Goal: Task Accomplishment & Management: Use online tool/utility

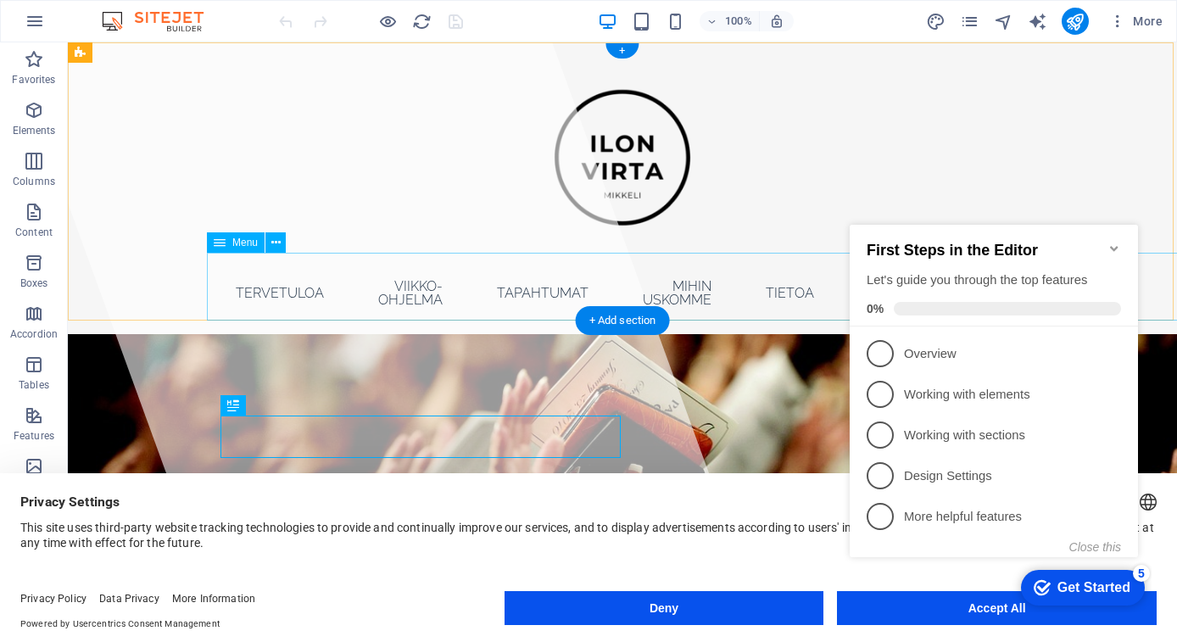
click at [1117, 242] on icon "Minimize checklist" at bounding box center [1114, 249] width 14 height 14
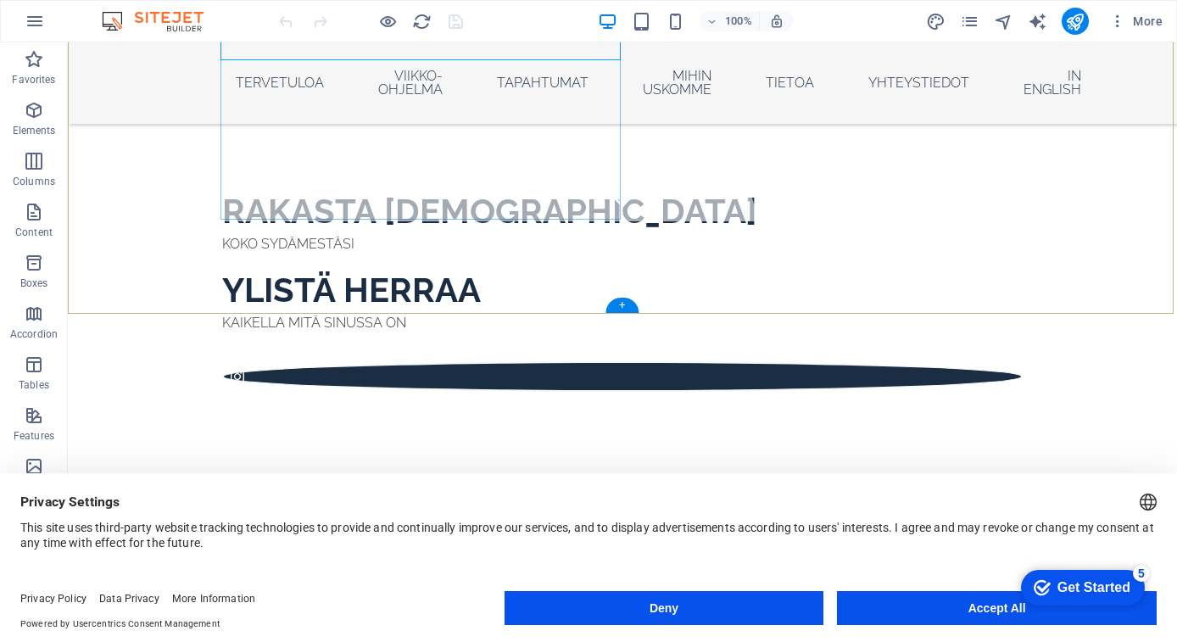
scroll to position [398, 0]
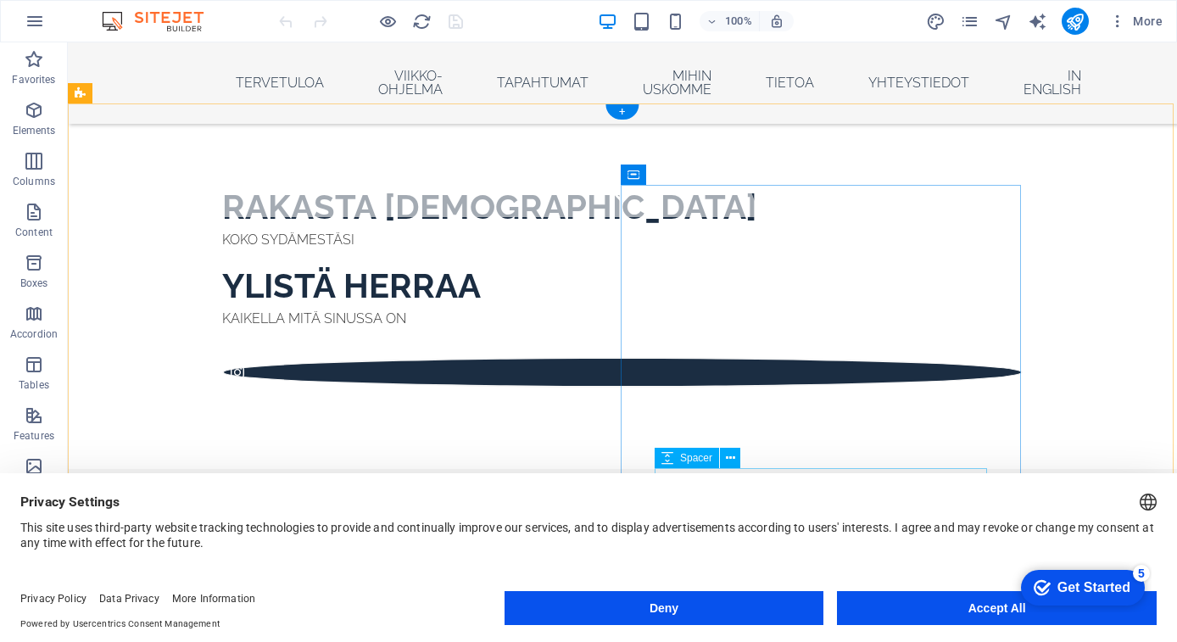
click at [929, 608] on button "Accept All" at bounding box center [997, 608] width 320 height 34
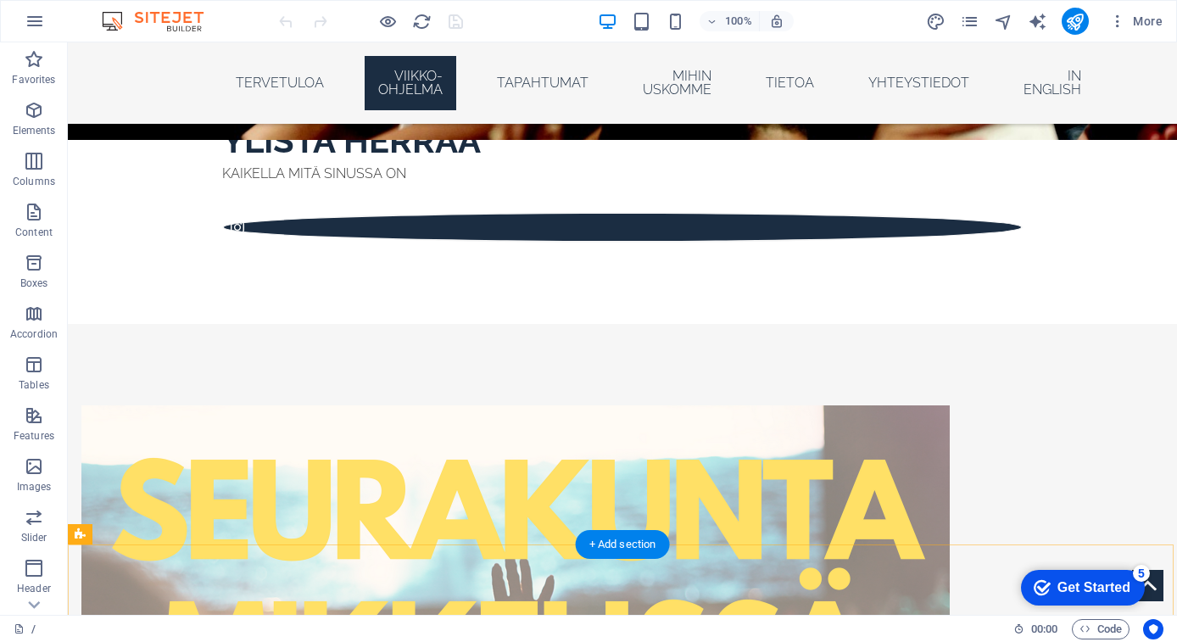
scroll to position [527, 0]
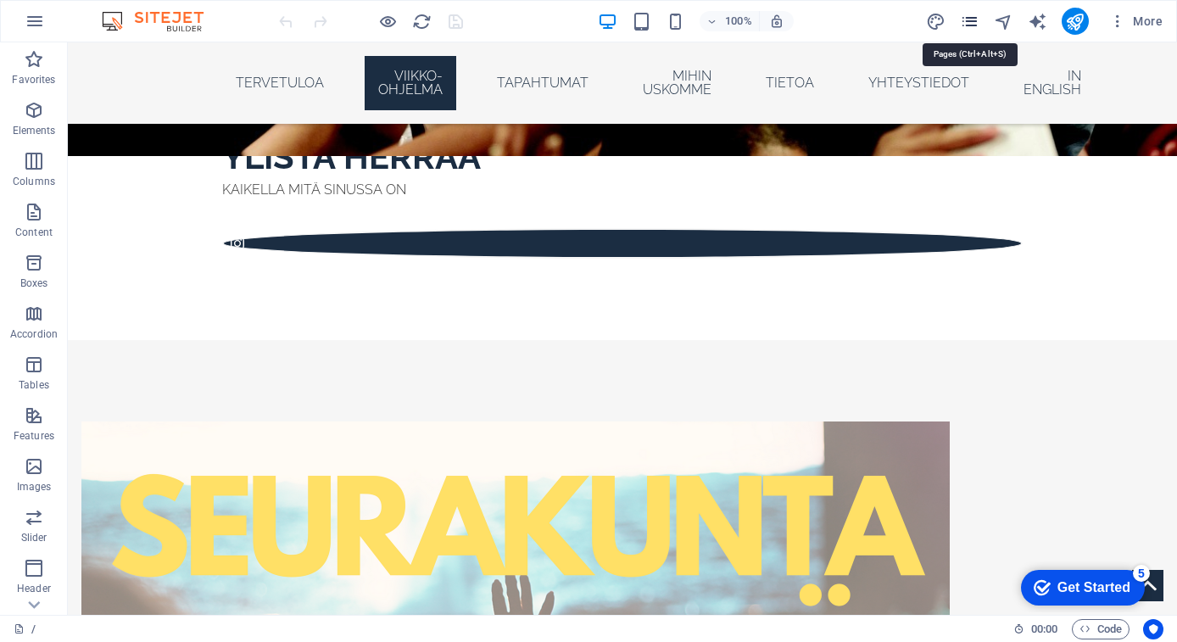
click at [972, 22] on icon "pages" at bounding box center [970, 22] width 20 height 20
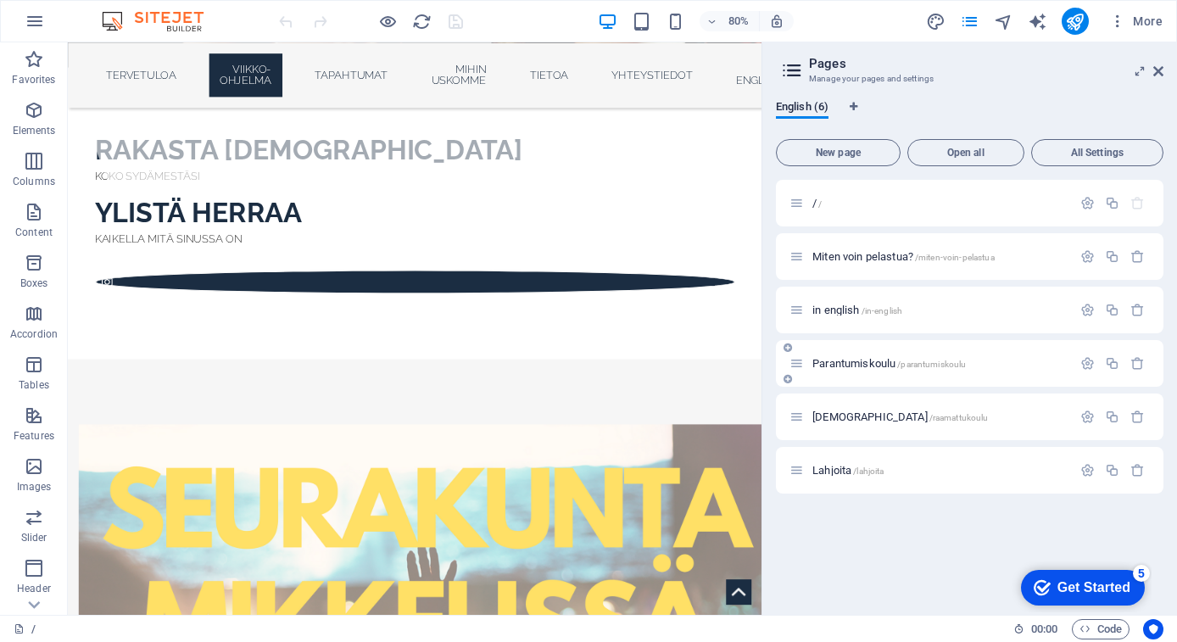
click at [870, 360] on span "Parantumiskoulu /parantumiskoulu" at bounding box center [888, 363] width 153 height 13
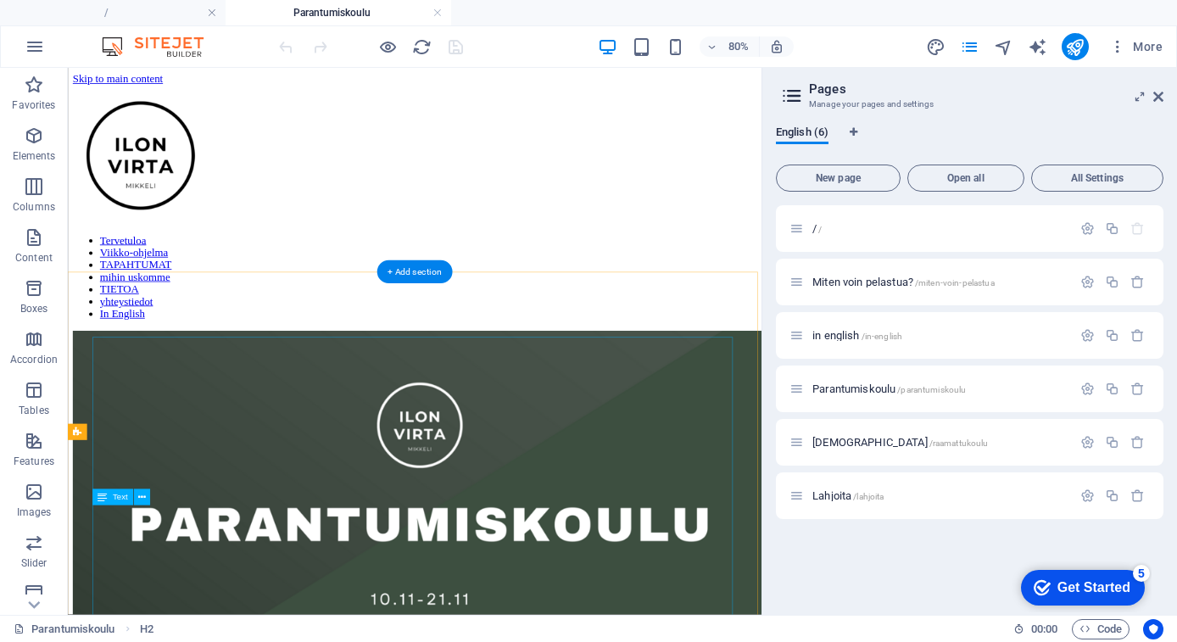
scroll to position [0, 1]
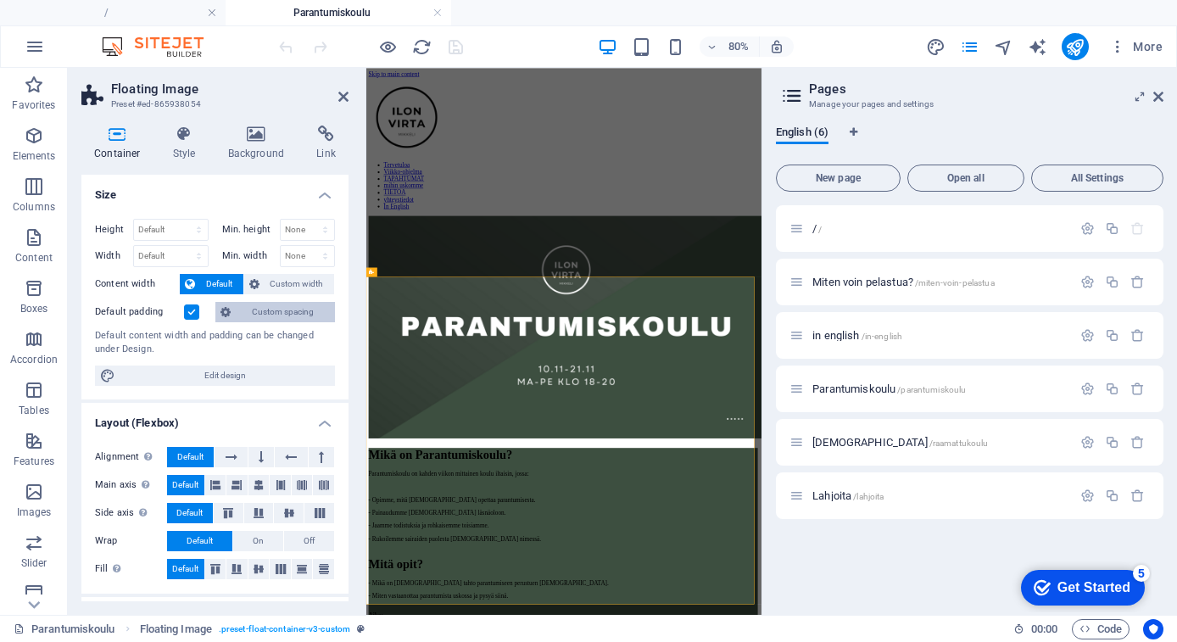
scroll to position [0, 0]
click at [252, 145] on h4 "Background" at bounding box center [259, 143] width 89 height 36
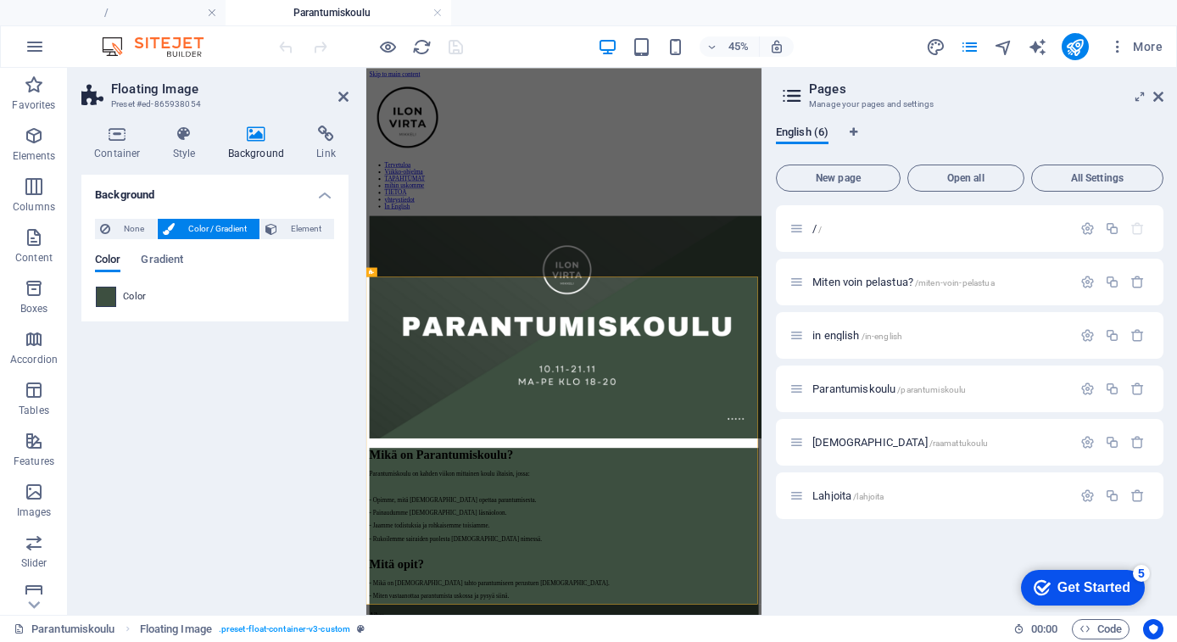
click at [109, 293] on span at bounding box center [106, 296] width 19 height 19
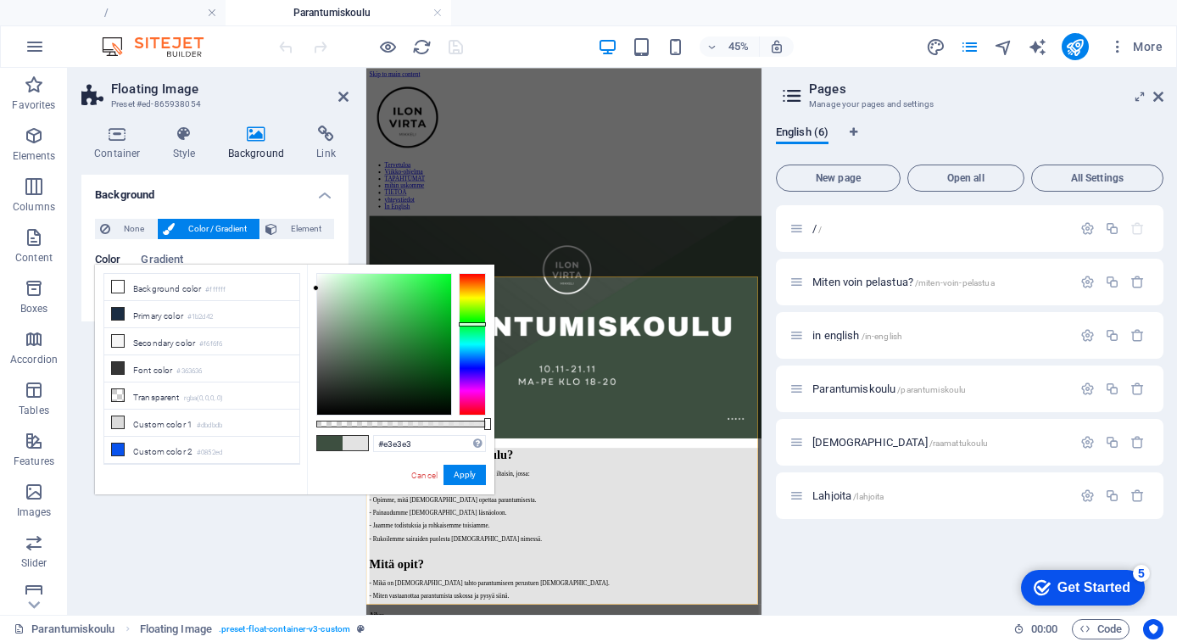
type input "#e6e6e6"
drag, startPoint x: 348, startPoint y: 373, endPoint x: 316, endPoint y: 287, distance: 92.0
click at [317, 287] on div at bounding box center [384, 344] width 134 height 141
click at [467, 479] on button "Apply" at bounding box center [464, 475] width 42 height 20
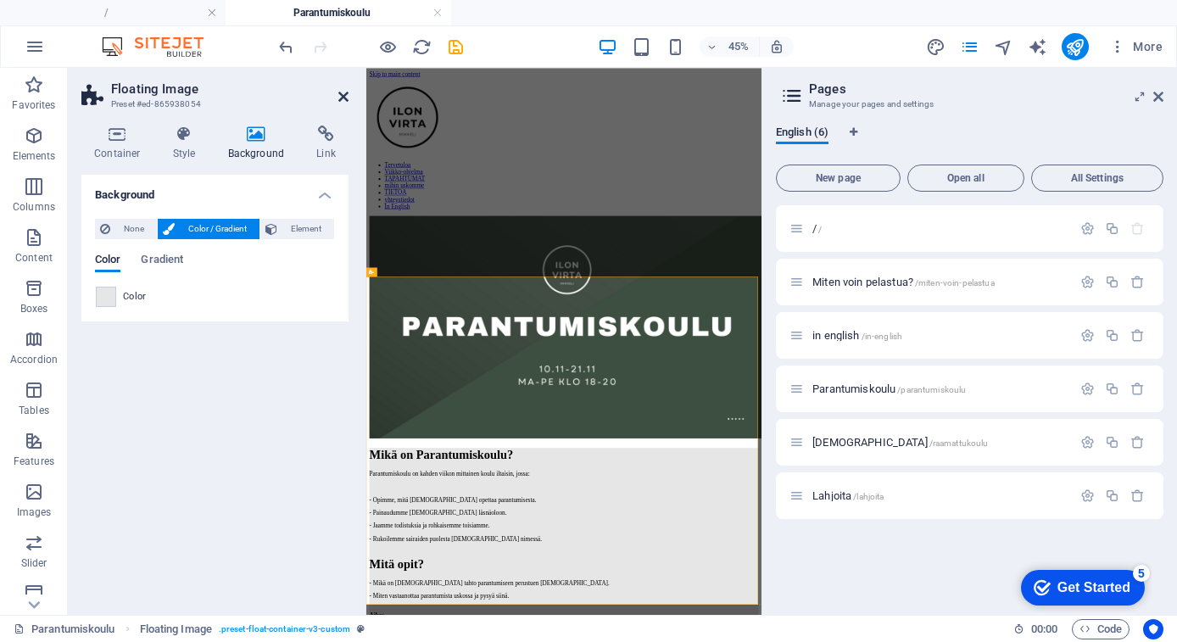
click at [346, 97] on icon at bounding box center [343, 97] width 10 height 14
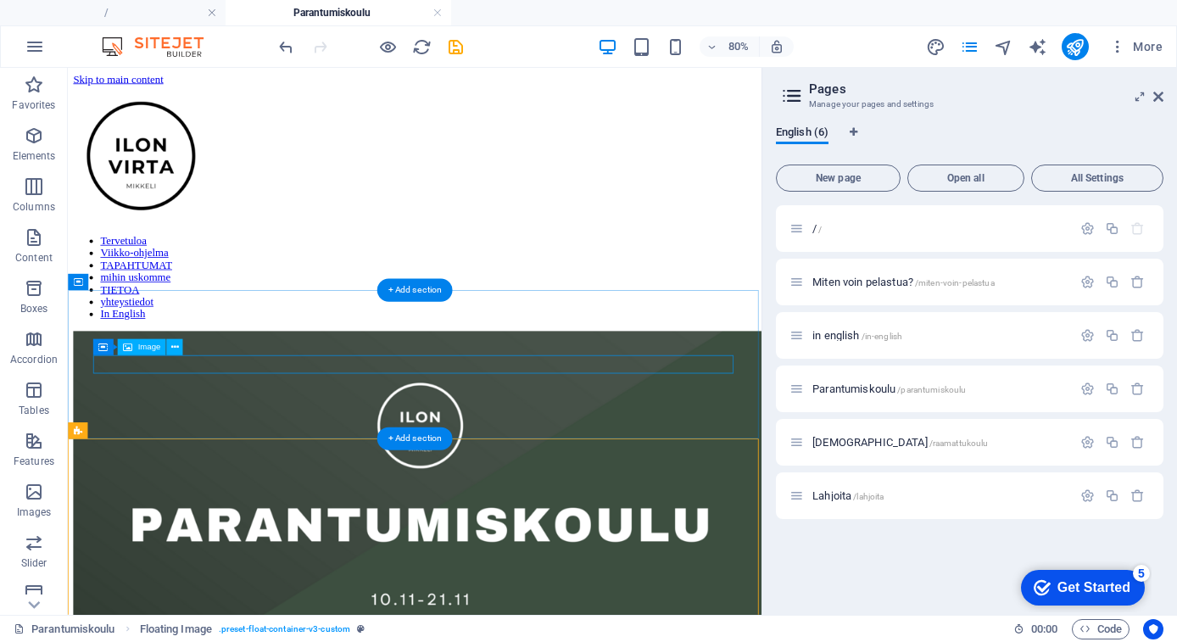
click at [149, 348] on span "Image" at bounding box center [148, 347] width 23 height 8
click at [174, 432] on figure at bounding box center [502, 642] width 854 height 491
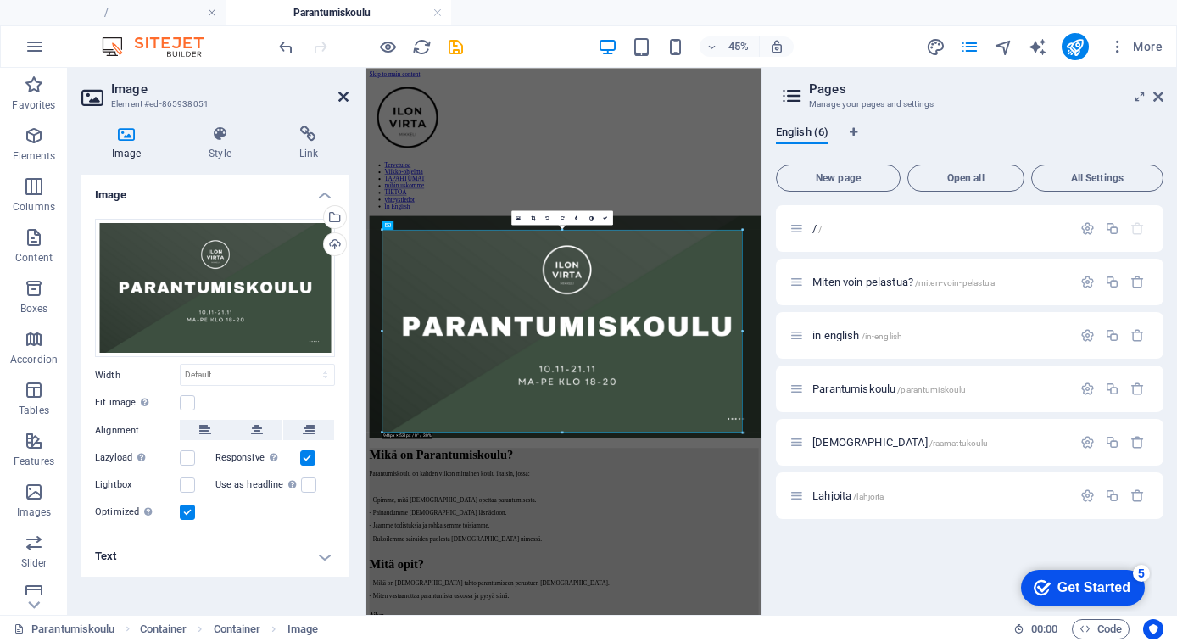
click at [344, 100] on icon at bounding box center [343, 97] width 10 height 14
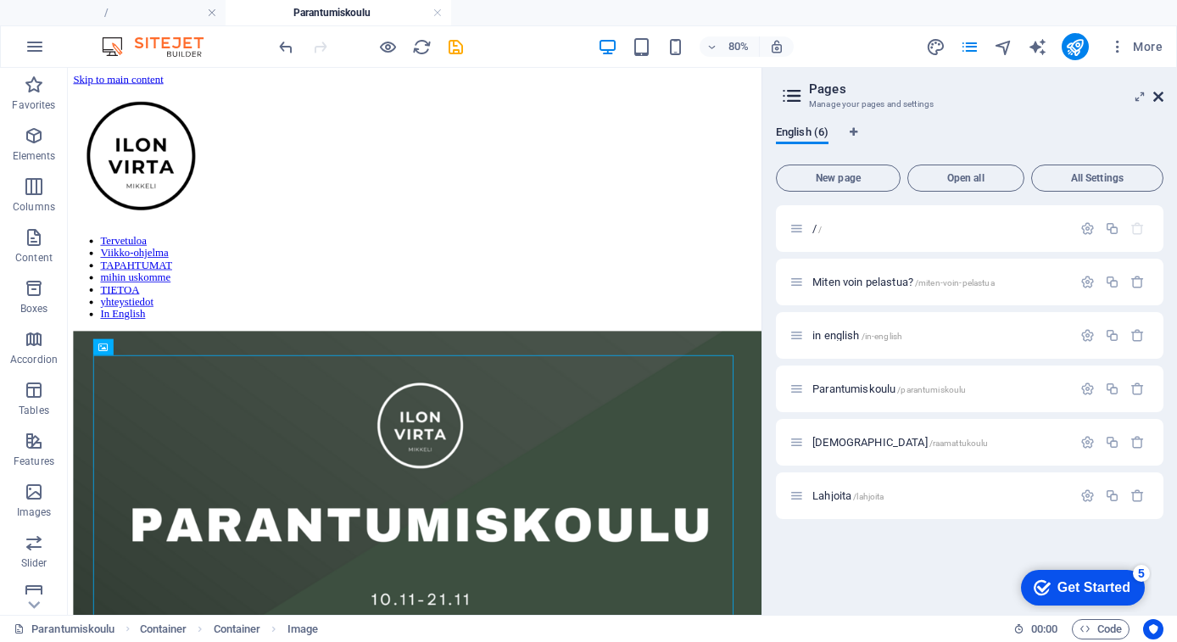
click at [1156, 99] on icon at bounding box center [1158, 97] width 10 height 14
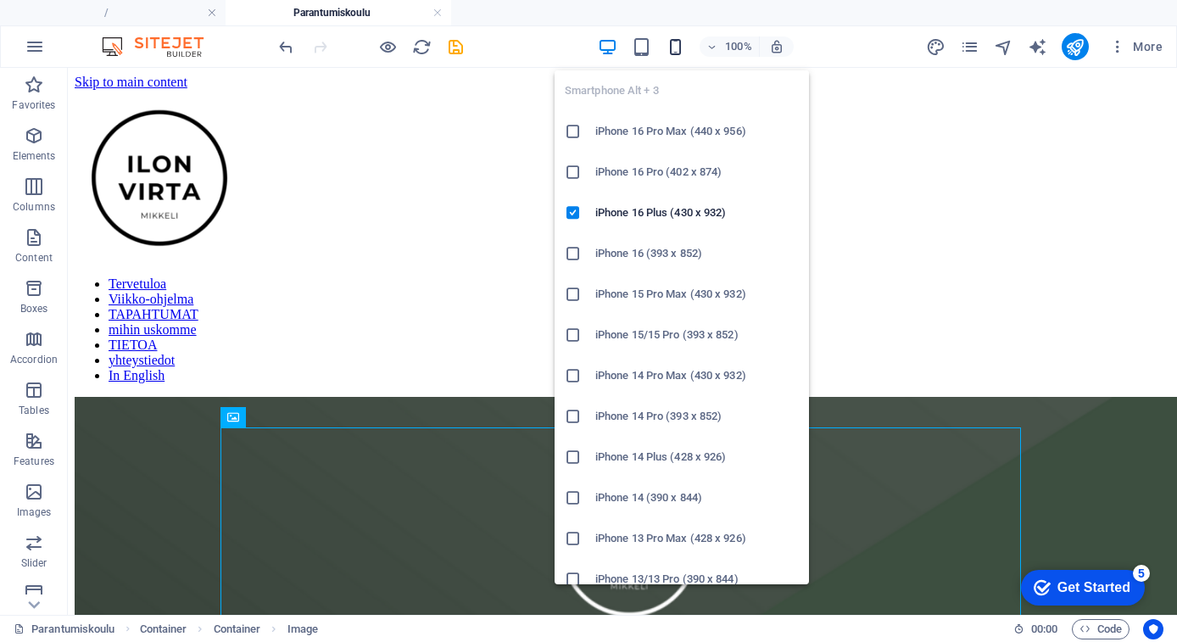
click at [674, 51] on icon "button" at bounding box center [676, 47] width 20 height 20
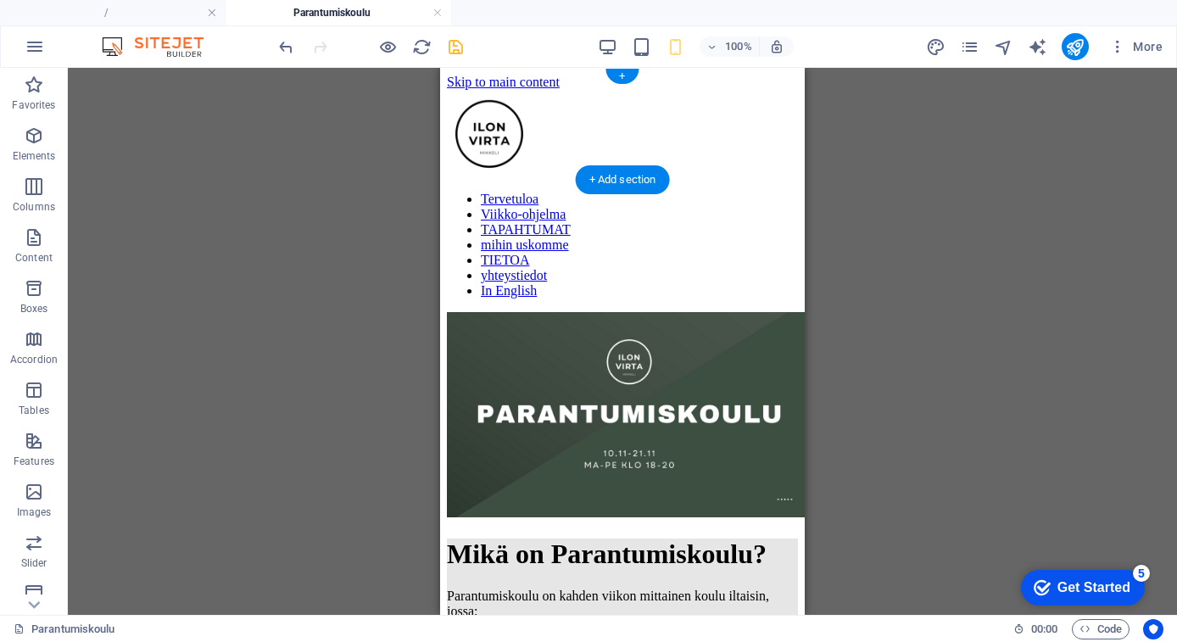
click at [459, 56] on icon "save" at bounding box center [456, 47] width 20 height 20
click at [1073, 49] on icon "publish" at bounding box center [1075, 47] width 20 height 20
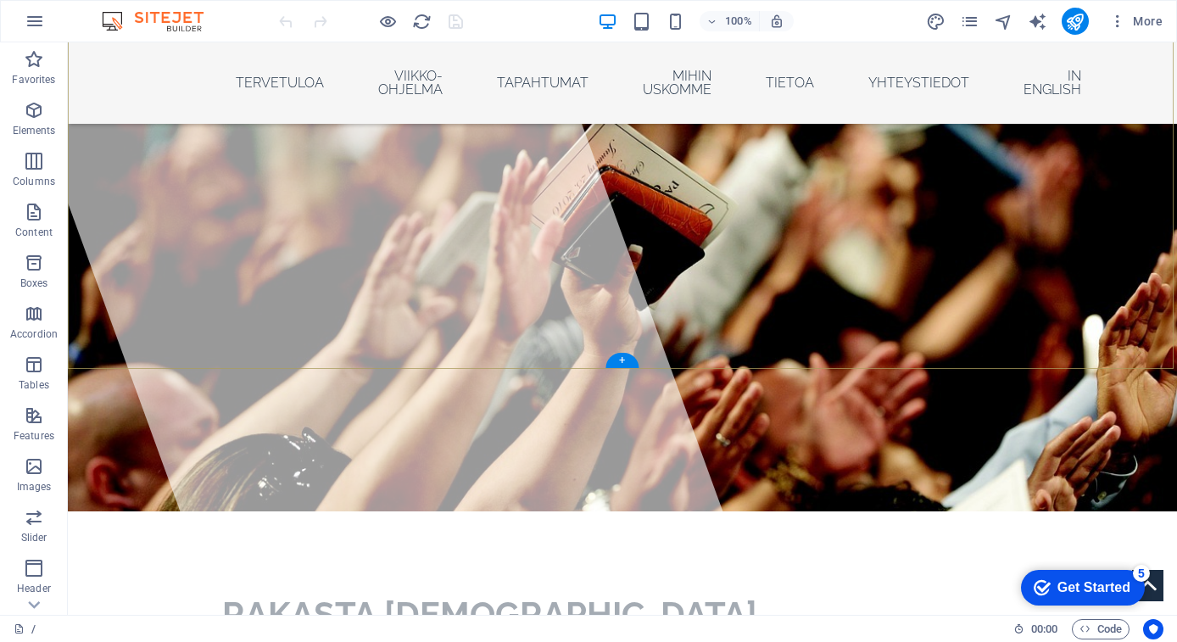
scroll to position [705, 0]
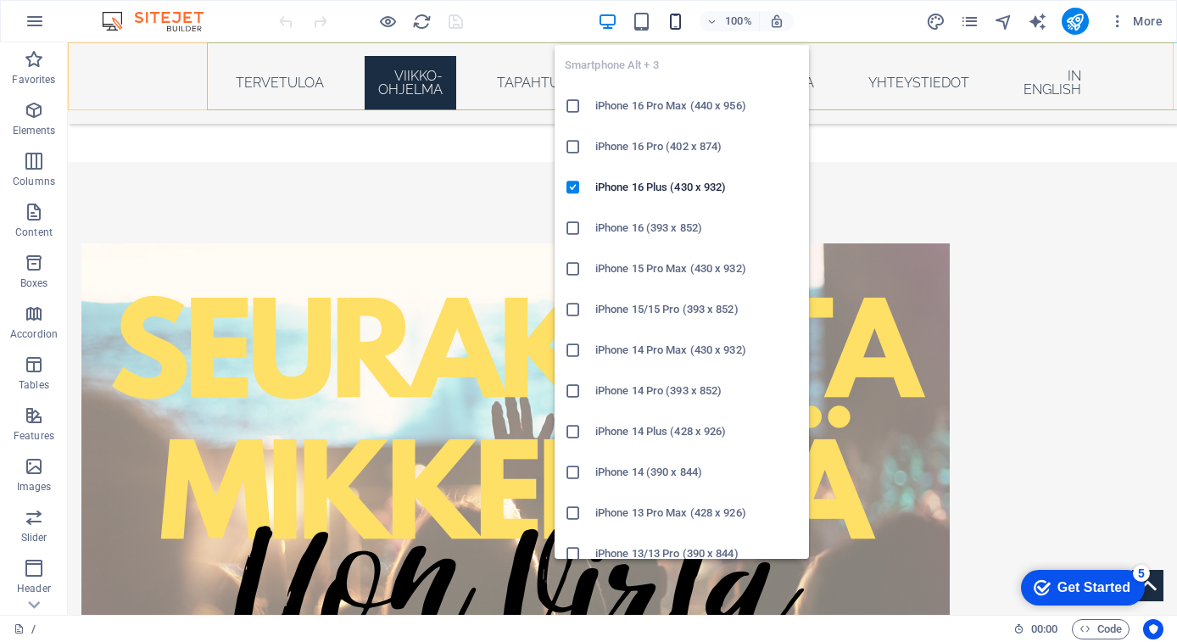
click at [677, 15] on icon "button" at bounding box center [676, 22] width 20 height 20
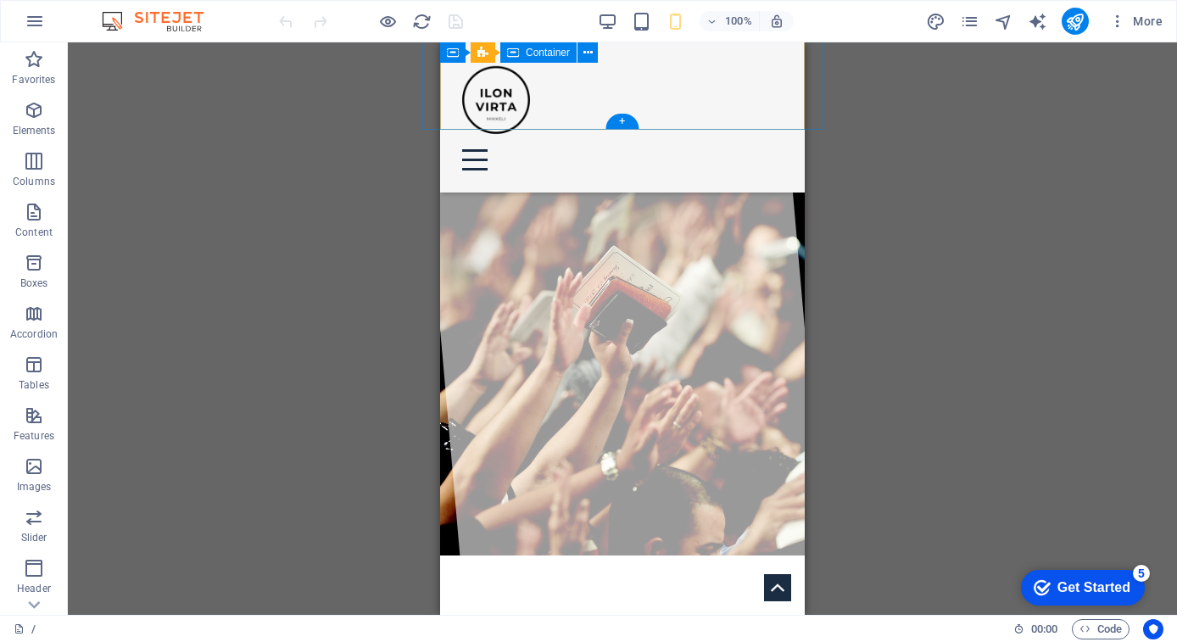
scroll to position [449, 0]
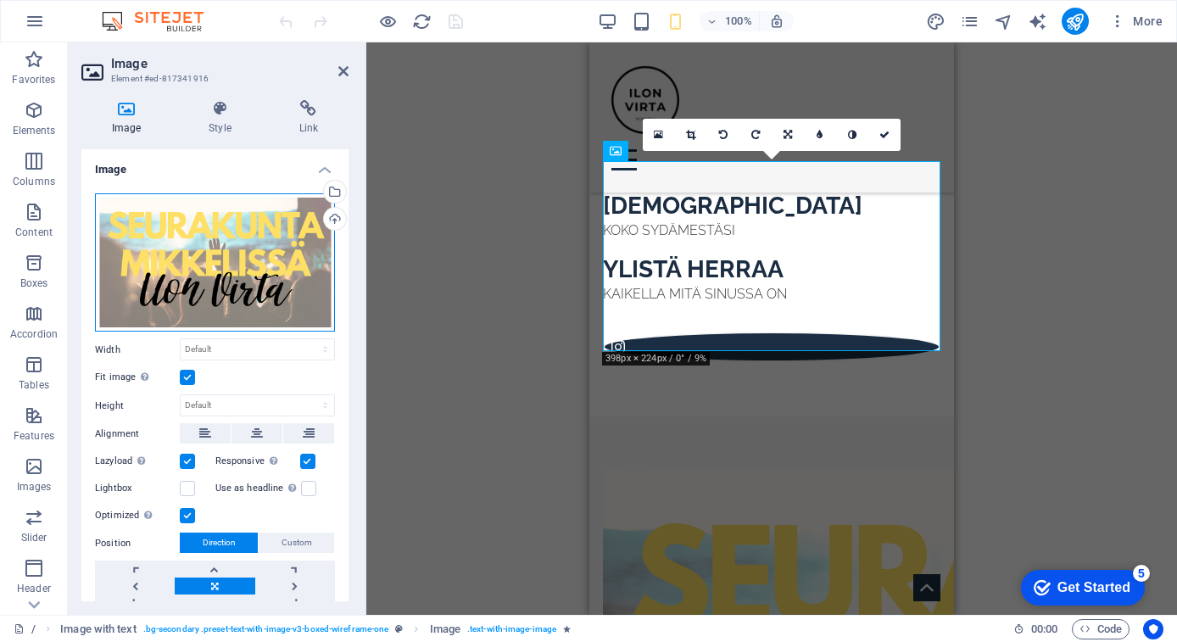
click at [154, 233] on div "Drag files here, click to choose files or select files from Files or our free s…" at bounding box center [215, 262] width 240 height 139
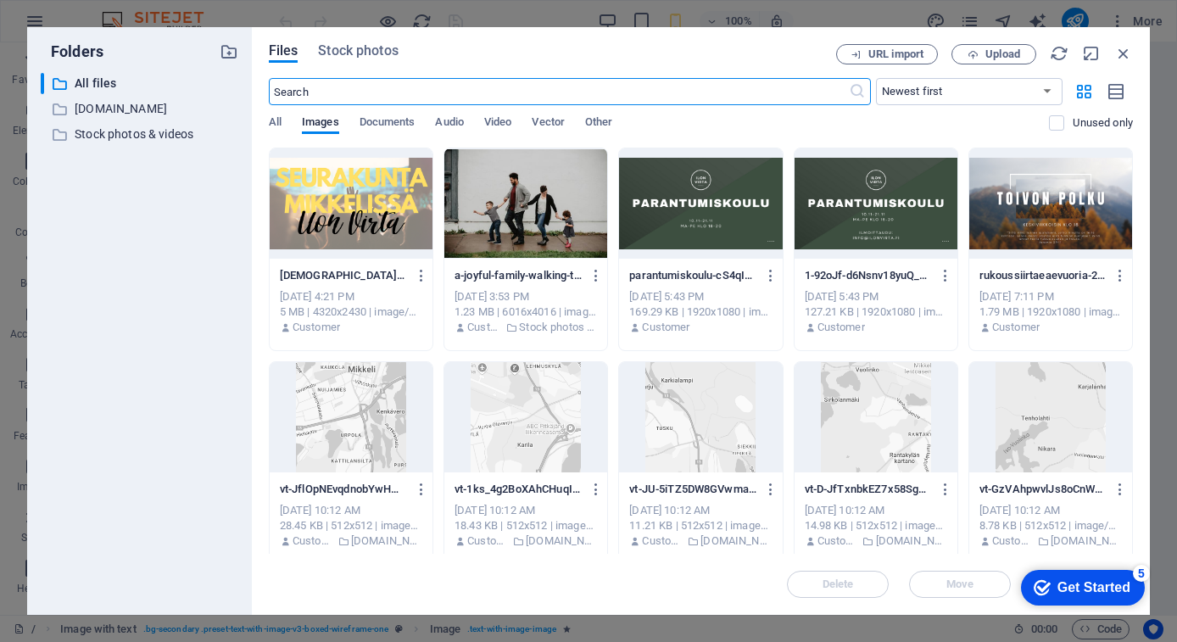
click at [226, 275] on div "​ All files All files ​ [DOMAIN_NAME] [DOMAIN_NAME] ​ Stock photos & videos Sto…" at bounding box center [140, 337] width 198 height 528
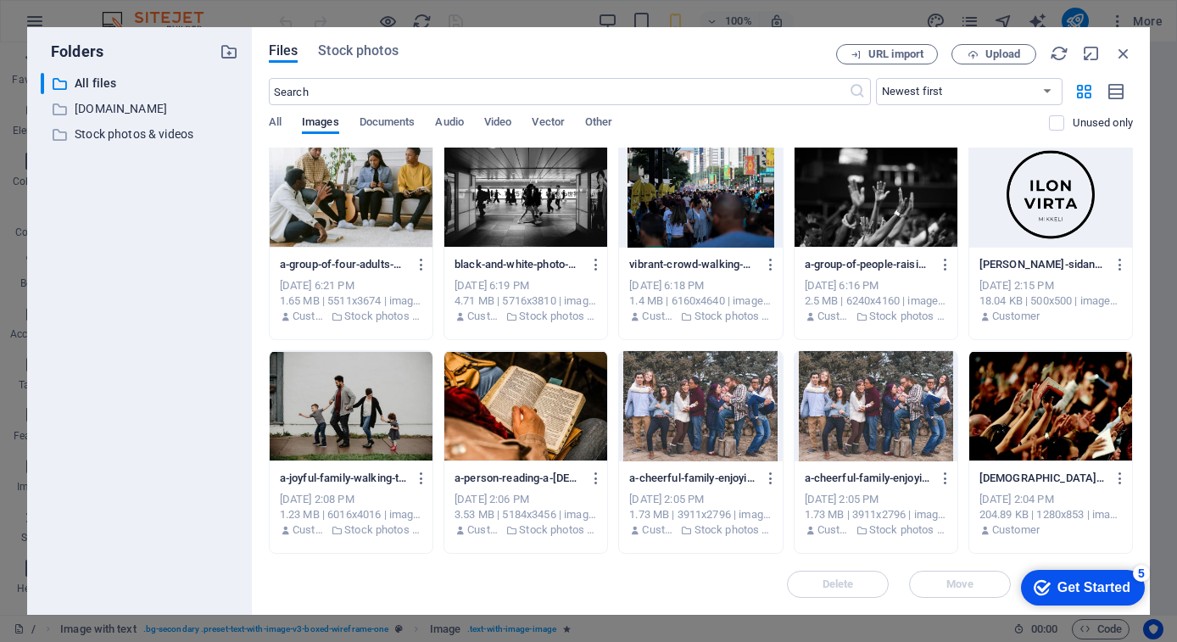
scroll to position [1079, 0]
click at [1128, 52] on icon "button" at bounding box center [1123, 53] width 19 height 19
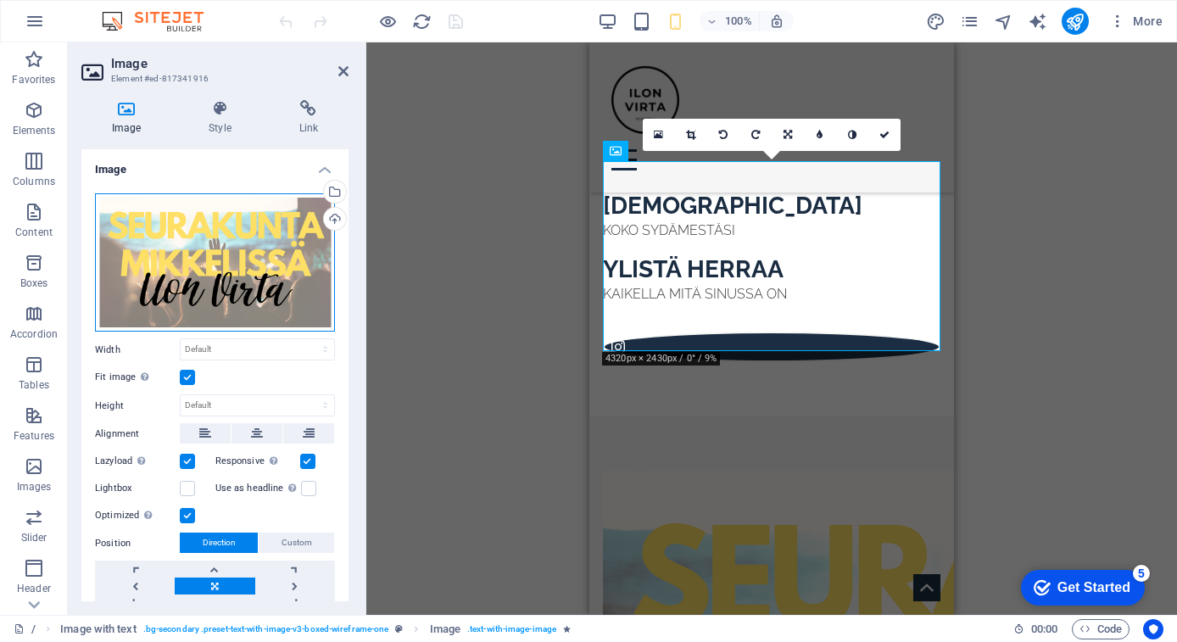
click at [202, 295] on div "Drag files here, click to choose files or select files from Files or our free s…" at bounding box center [215, 262] width 240 height 139
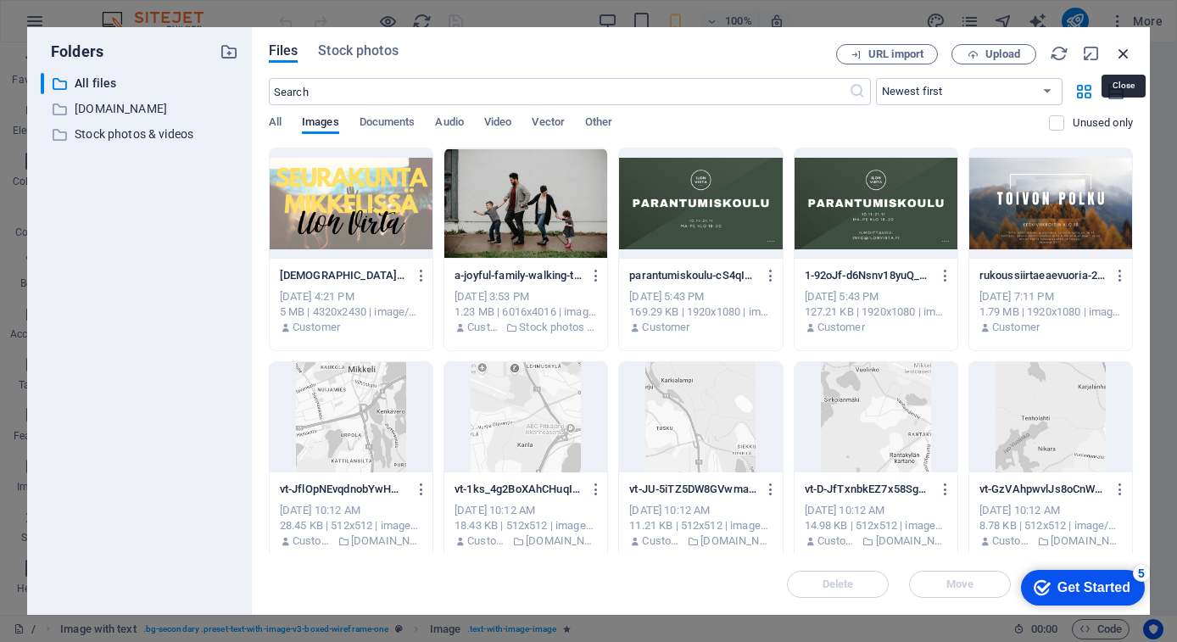
click at [1124, 54] on icon "button" at bounding box center [1123, 53] width 19 height 19
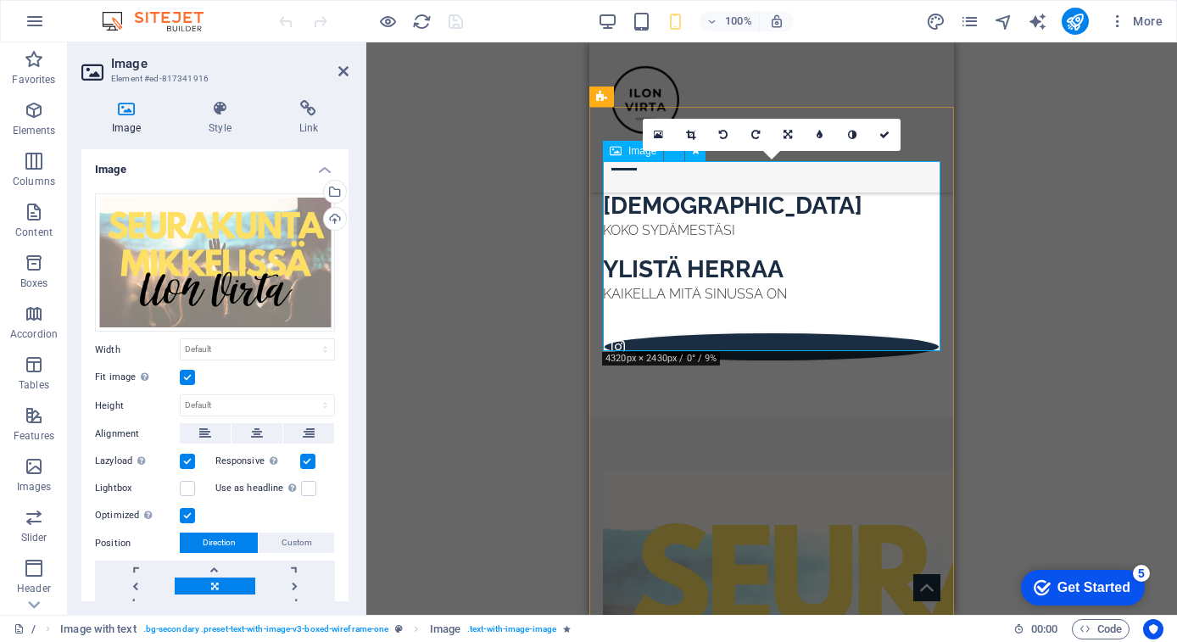
click at [668, 151] on div "16:10 16:9 4:3 1:1 1:2 0" at bounding box center [772, 135] width 258 height 32
click at [881, 132] on icon at bounding box center [884, 135] width 10 height 10
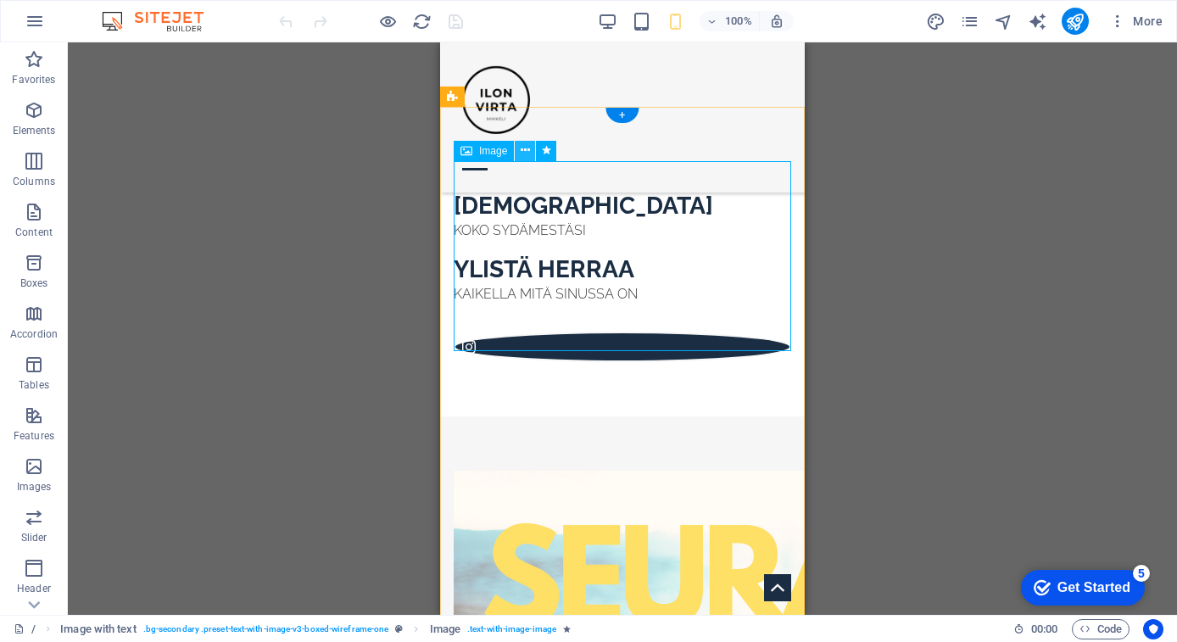
click at [527, 151] on icon at bounding box center [525, 151] width 9 height 18
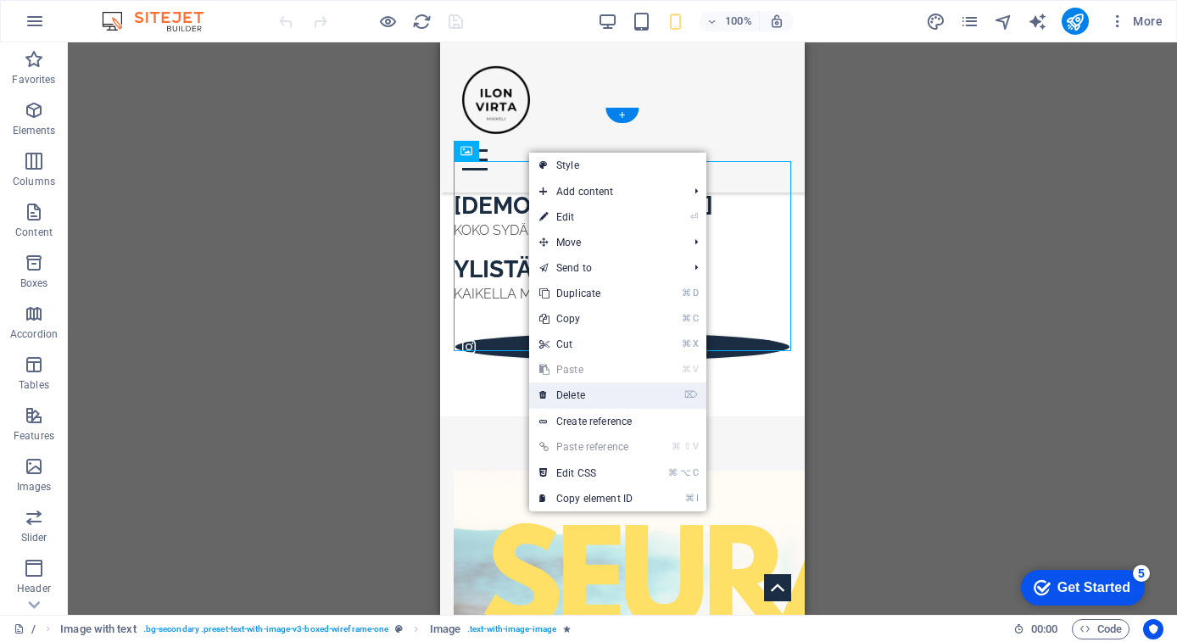
click at [613, 399] on link "⌦ Delete" at bounding box center [586, 394] width 114 height 25
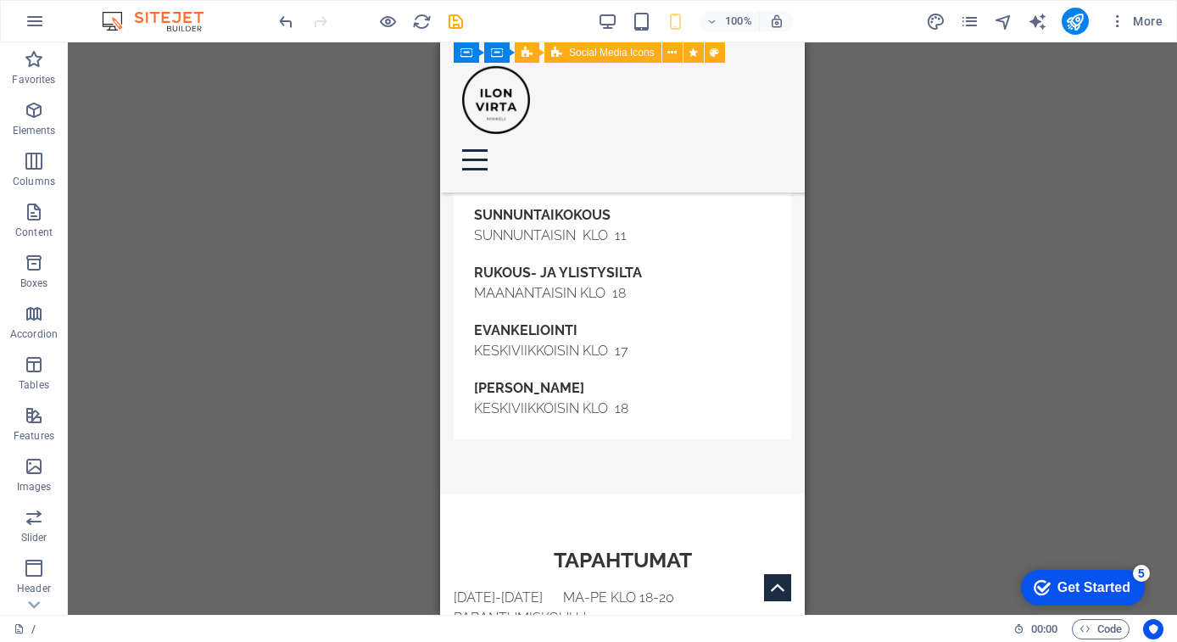
scroll to position [898, 0]
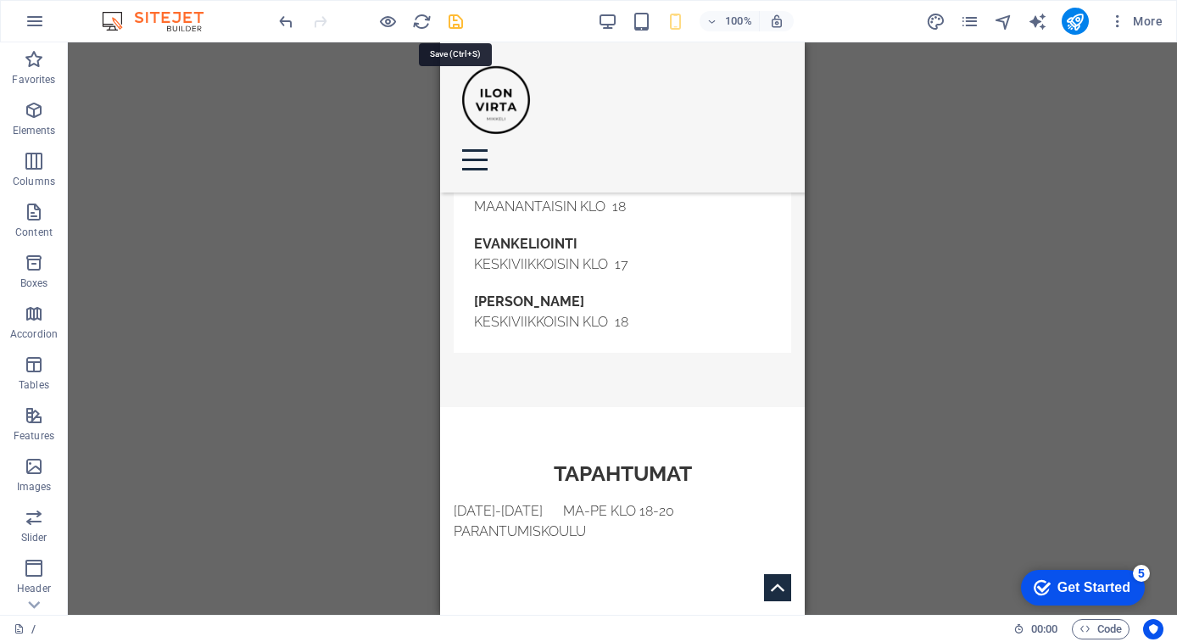
click at [453, 25] on icon "save" at bounding box center [456, 22] width 20 height 20
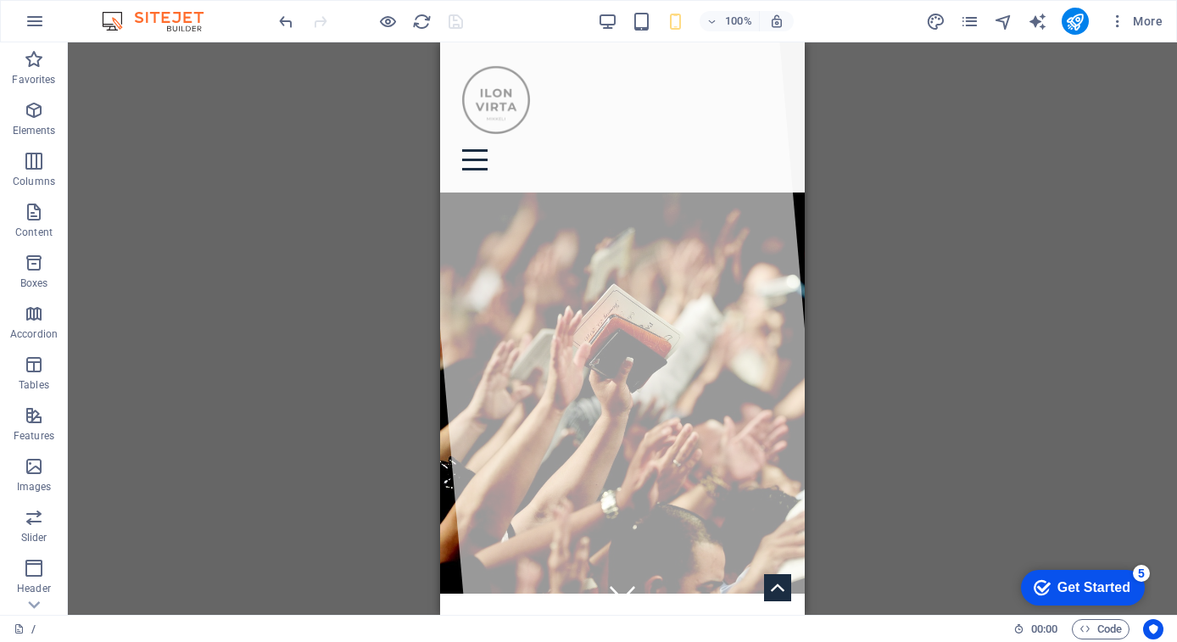
scroll to position [36, 0]
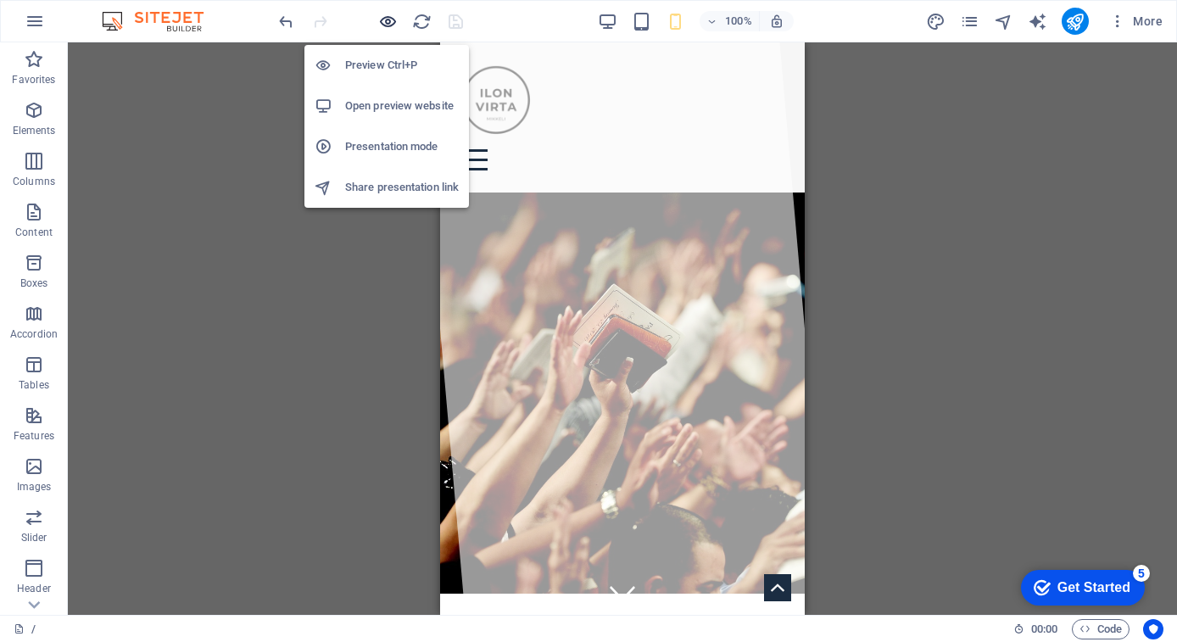
click at [389, 16] on icon "button" at bounding box center [388, 22] width 20 height 20
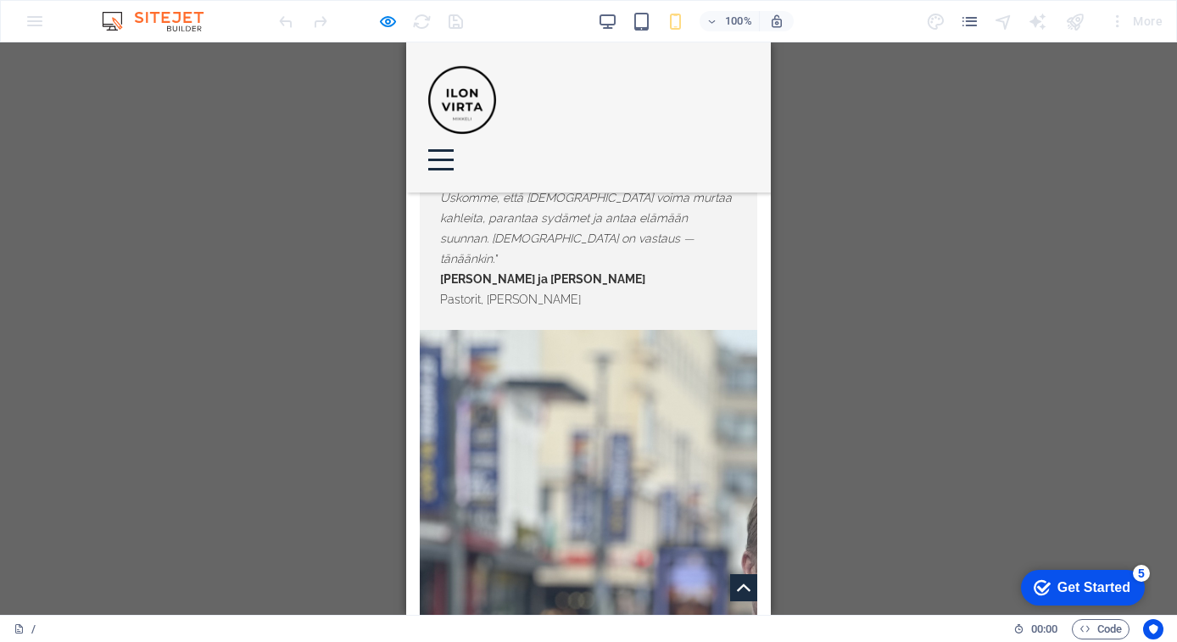
scroll to position [2903, 0]
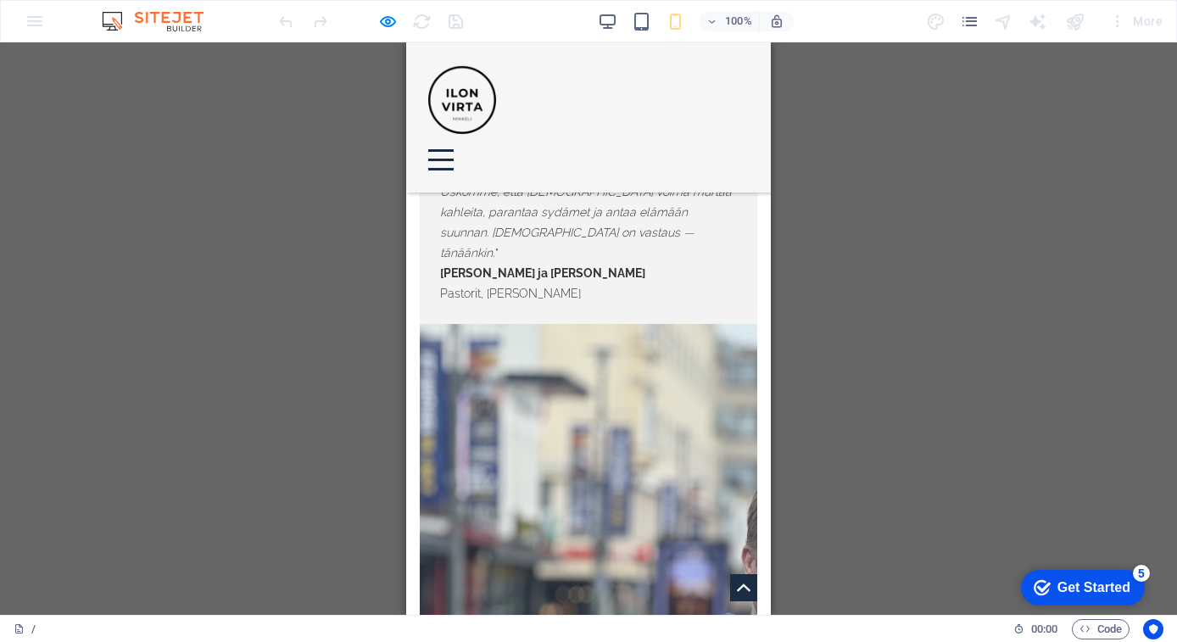
click at [729, 141] on div at bounding box center [588, 160] width 337 height 38
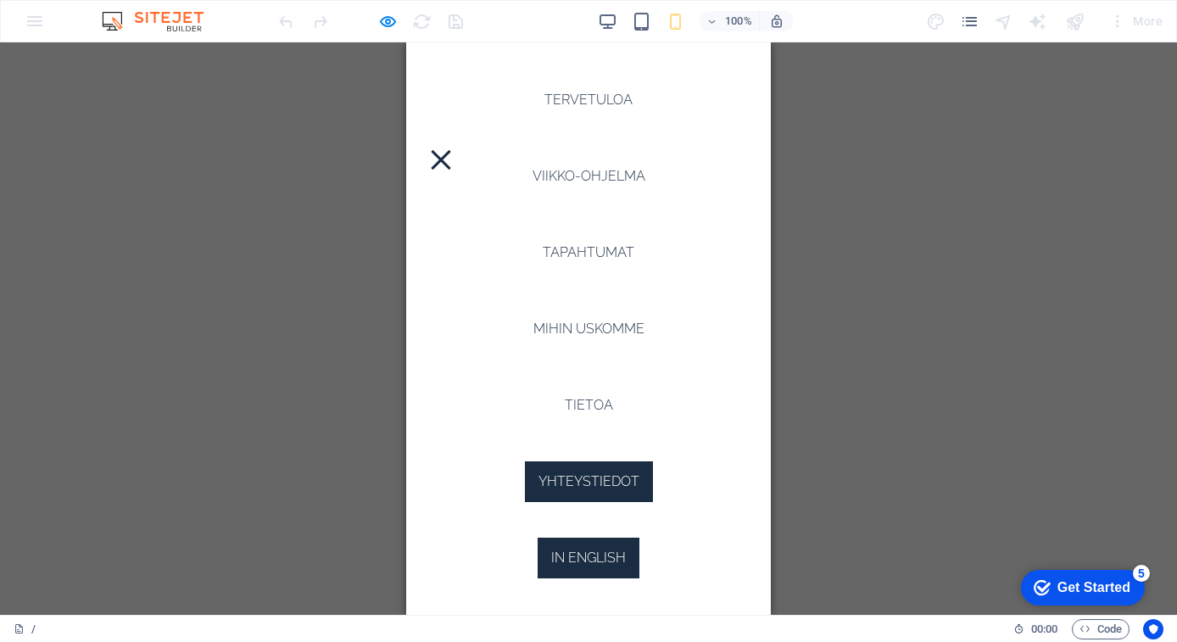
click at [603, 566] on link "In English" at bounding box center [589, 558] width 102 height 41
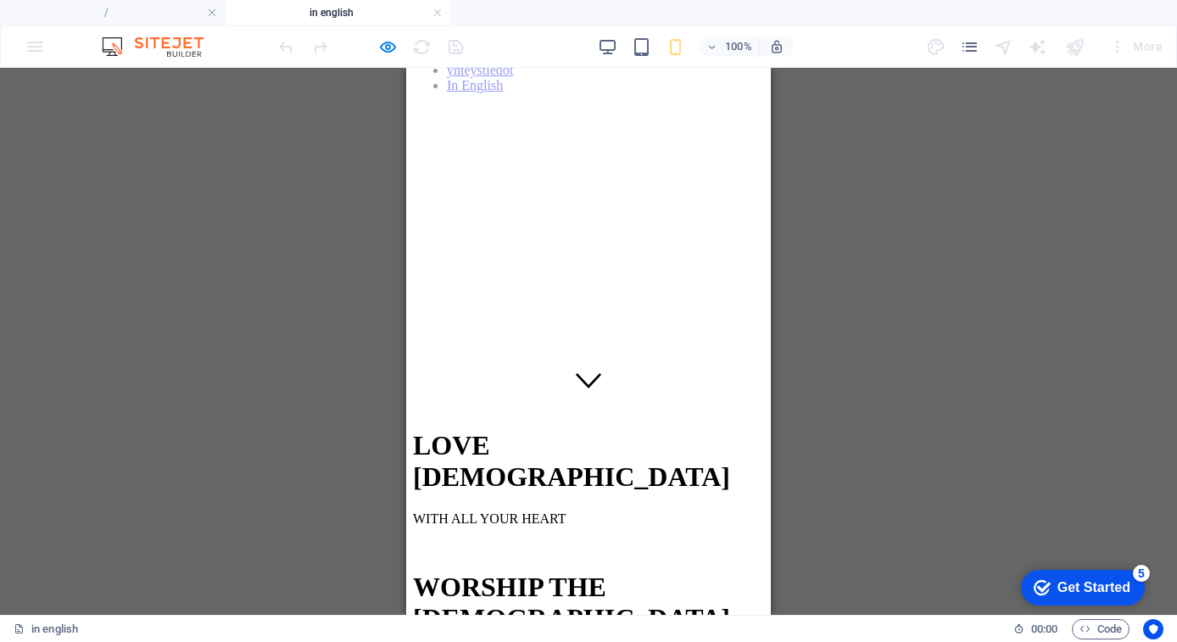
scroll to position [134, 0]
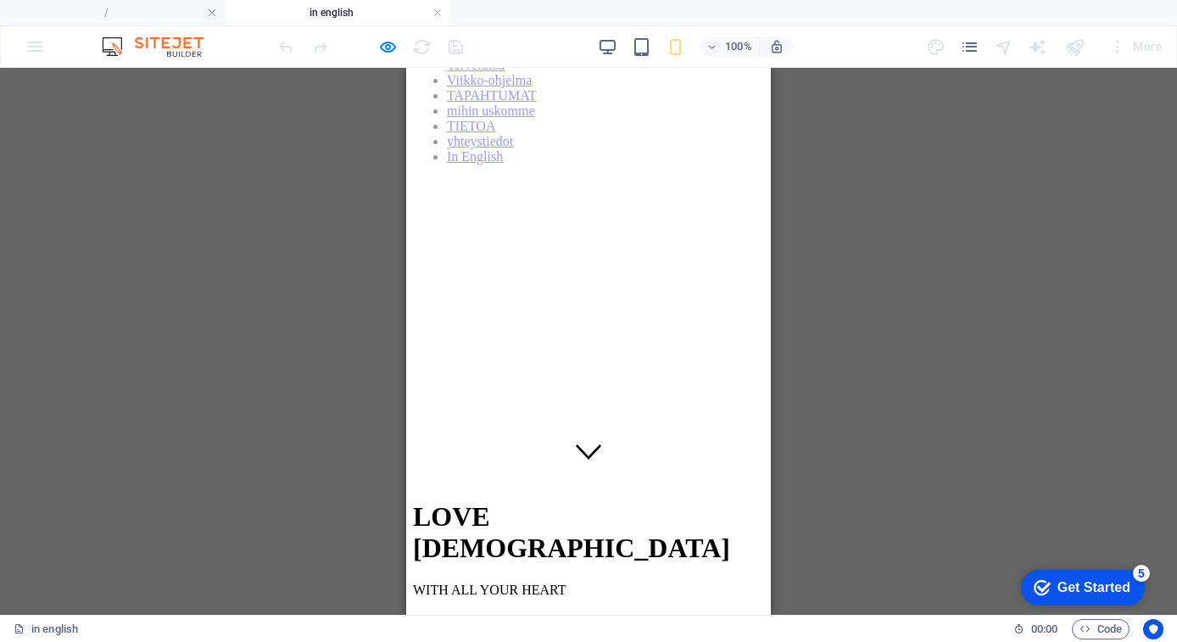
click at [729, 178] on div at bounding box center [588, 178] width 351 height 0
click at [597, 131] on nav "Tervetuloa Viikko-ohjelma TAPAHTUMAT mihin uskomme TIETOA yhteystiedot In Engli…" at bounding box center [588, 111] width 351 height 107
click at [594, 112] on nav "Tervetuloa Viikko-ohjelma TAPAHTUMAT mihin uskomme TIETOA yhteystiedot In Engli…" at bounding box center [588, 111] width 351 height 107
click at [606, 164] on nav "Tervetuloa Viikko-ohjelma TAPAHTUMAT mihin uskomme TIETOA yhteystiedot In Engli…" at bounding box center [588, 111] width 351 height 107
click at [737, 178] on div at bounding box center [588, 178] width 351 height 0
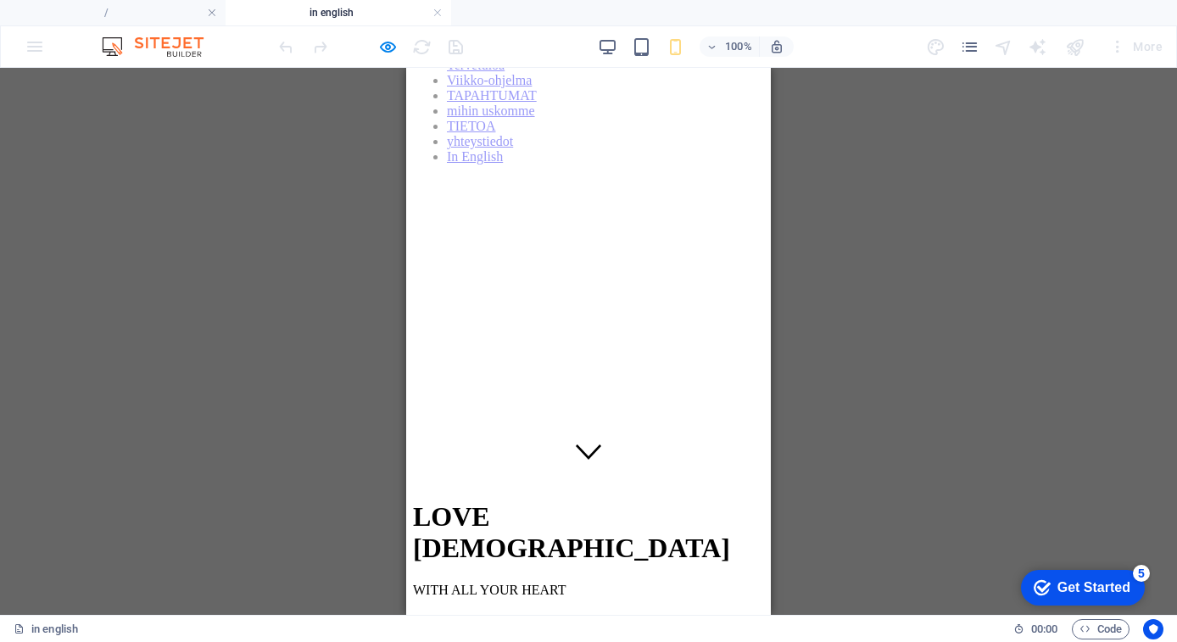
click at [110, 27] on div "100% More" at bounding box center [588, 46] width 1175 height 41
click at [111, 18] on h4 "/" at bounding box center [113, 12] width 226 height 19
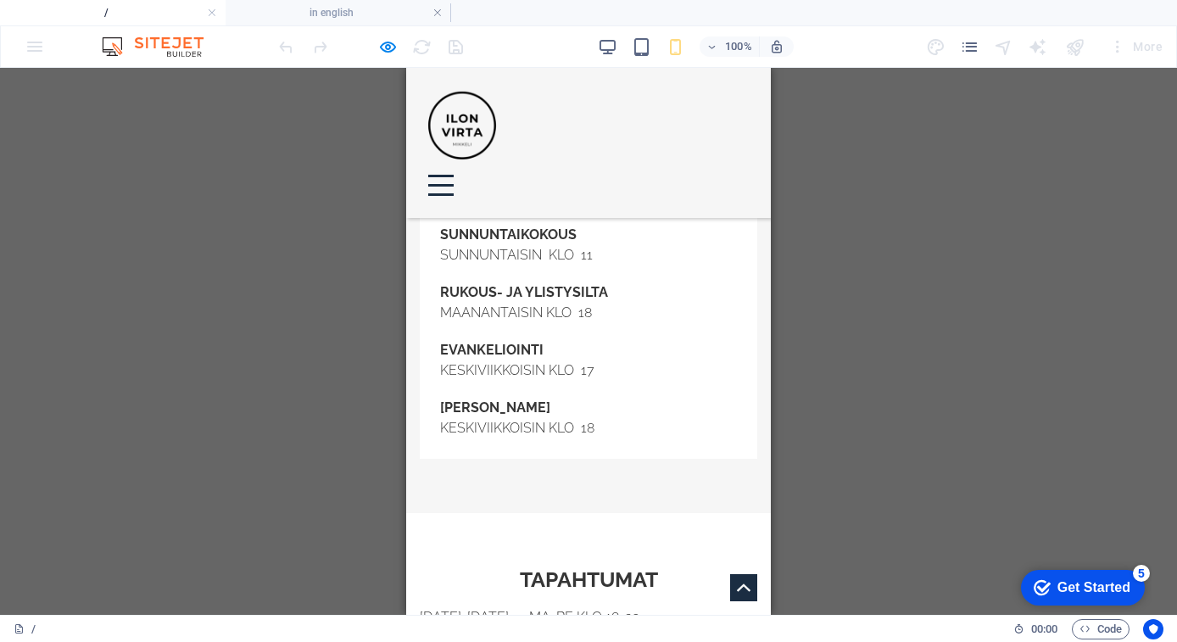
scroll to position [810, 0]
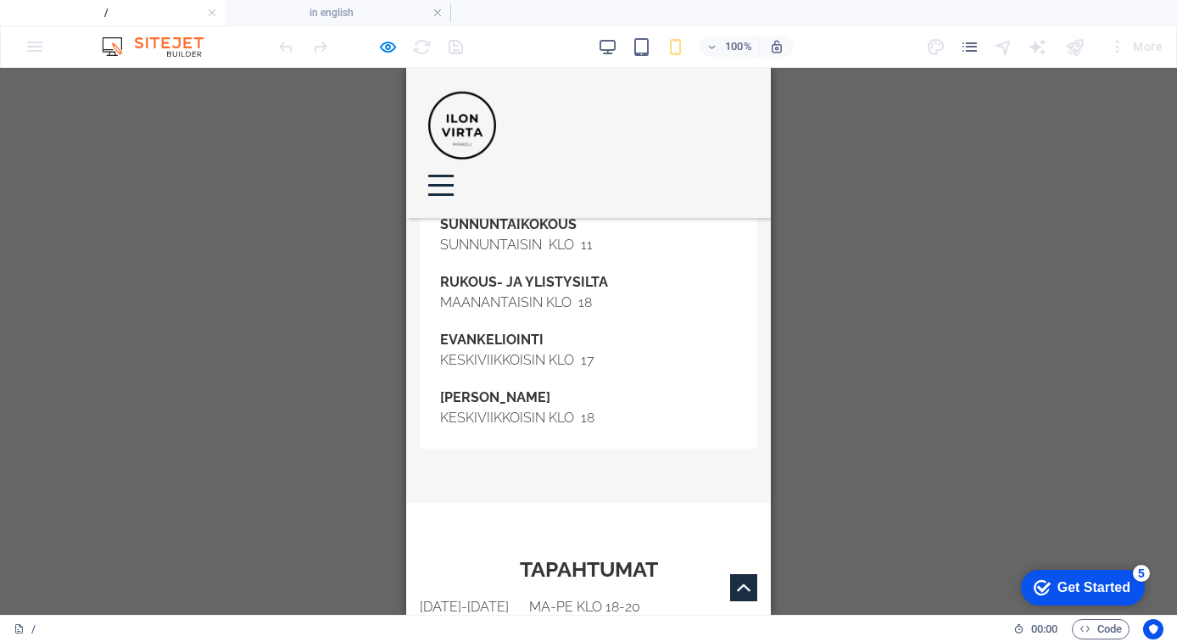
click at [616, 638] on p at bounding box center [588, 648] width 337 height 20
click at [596, 617] on p "PARANTUMISKOULU" at bounding box center [588, 627] width 337 height 20
click at [643, 617] on p "PARANTUMISKOULU" at bounding box center [588, 627] width 337 height 20
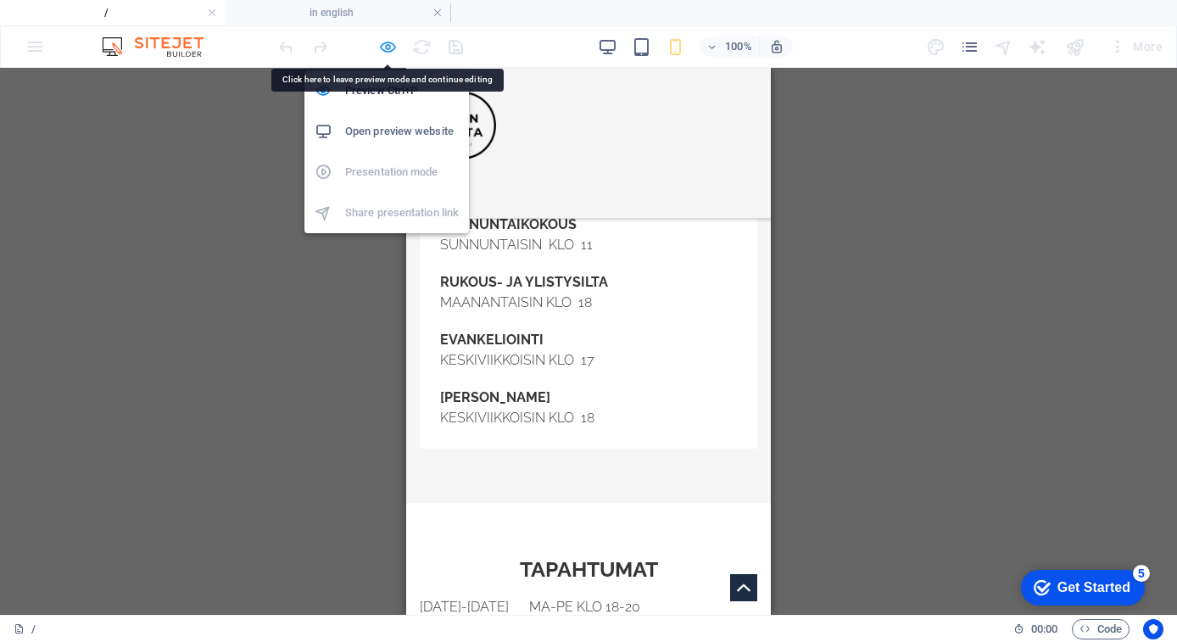
click at [385, 45] on icon "button" at bounding box center [388, 47] width 20 height 20
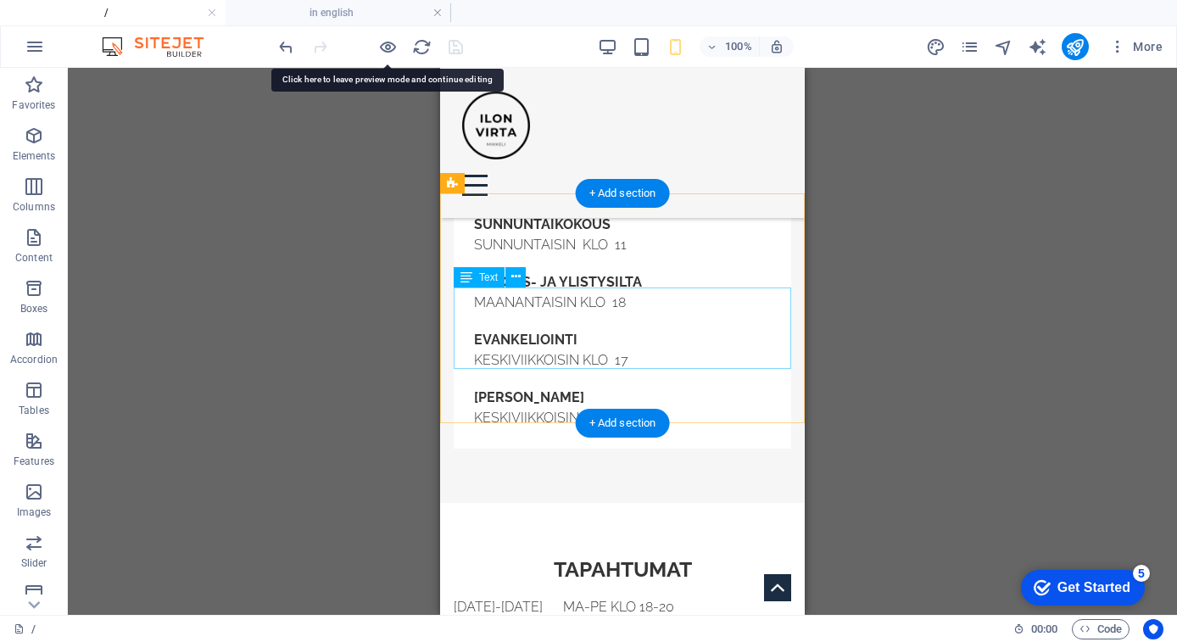
click at [633, 597] on div "[DATE]-[DATE] MA-PE KLO 18-20 PARANTUMISKOULU" at bounding box center [622, 637] width 337 height 81
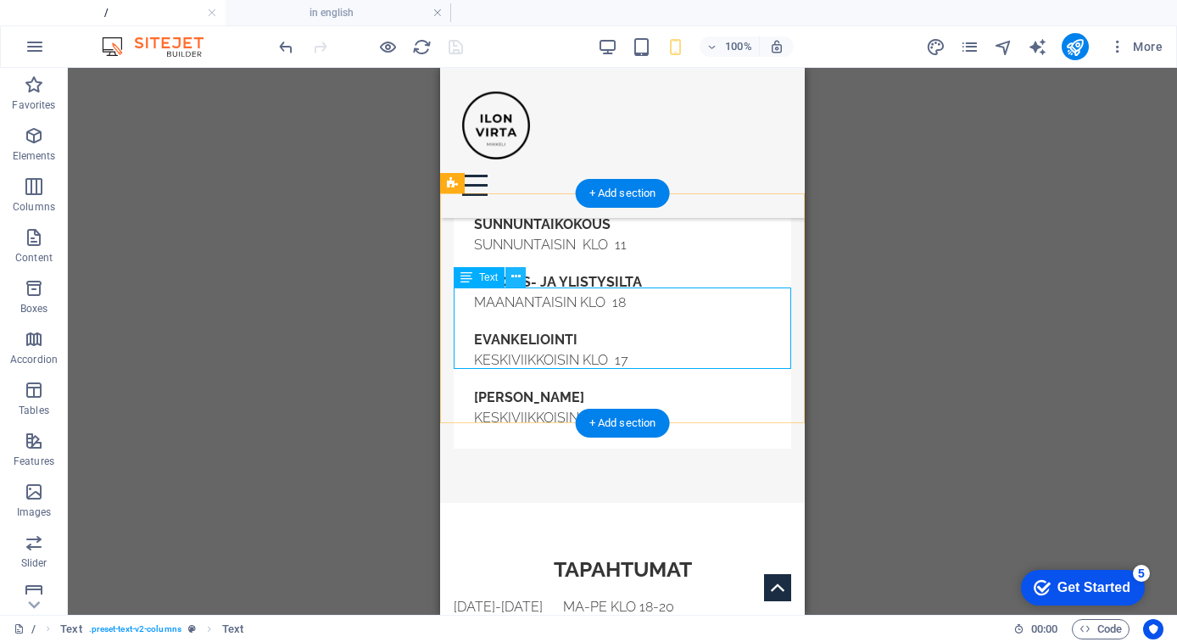
click at [515, 276] on icon at bounding box center [515, 277] width 9 height 18
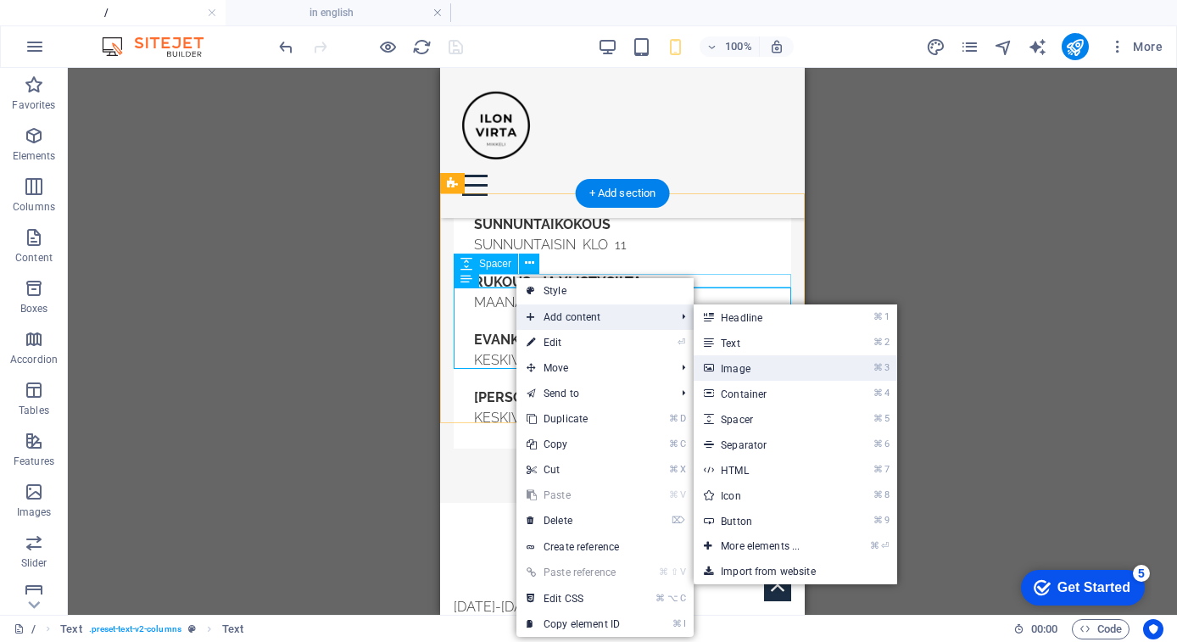
click at [771, 368] on link "⌘ 3 Image" at bounding box center [764, 367] width 140 height 25
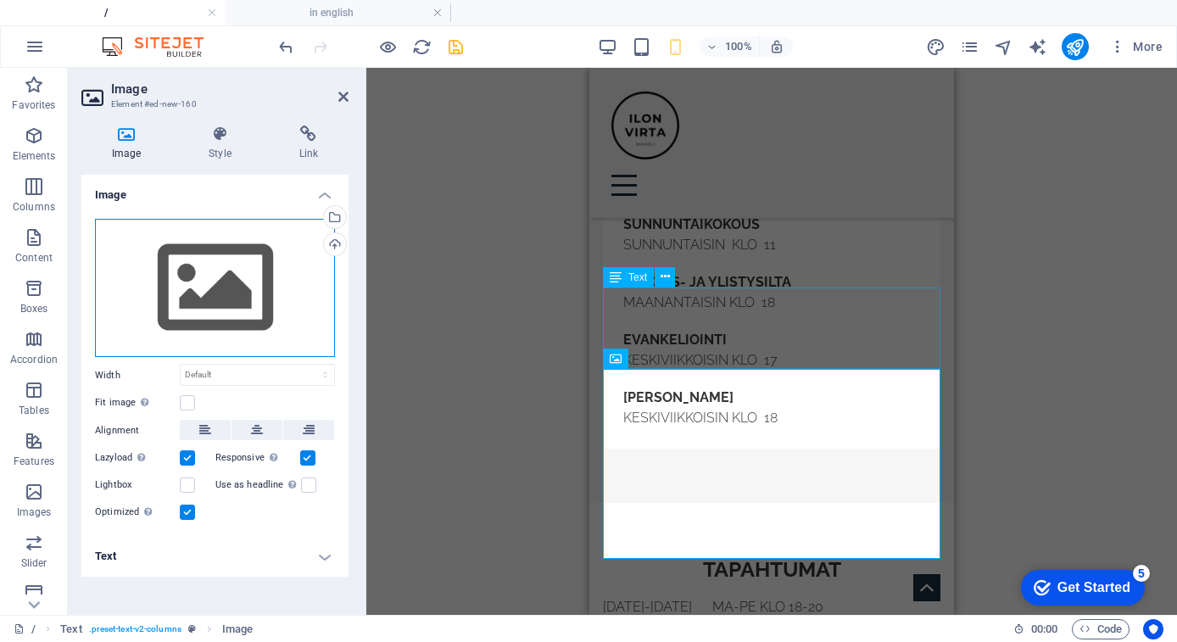
click at [305, 244] on div "Drag files here, click to choose files or select files from Files or our free s…" at bounding box center [215, 288] width 240 height 139
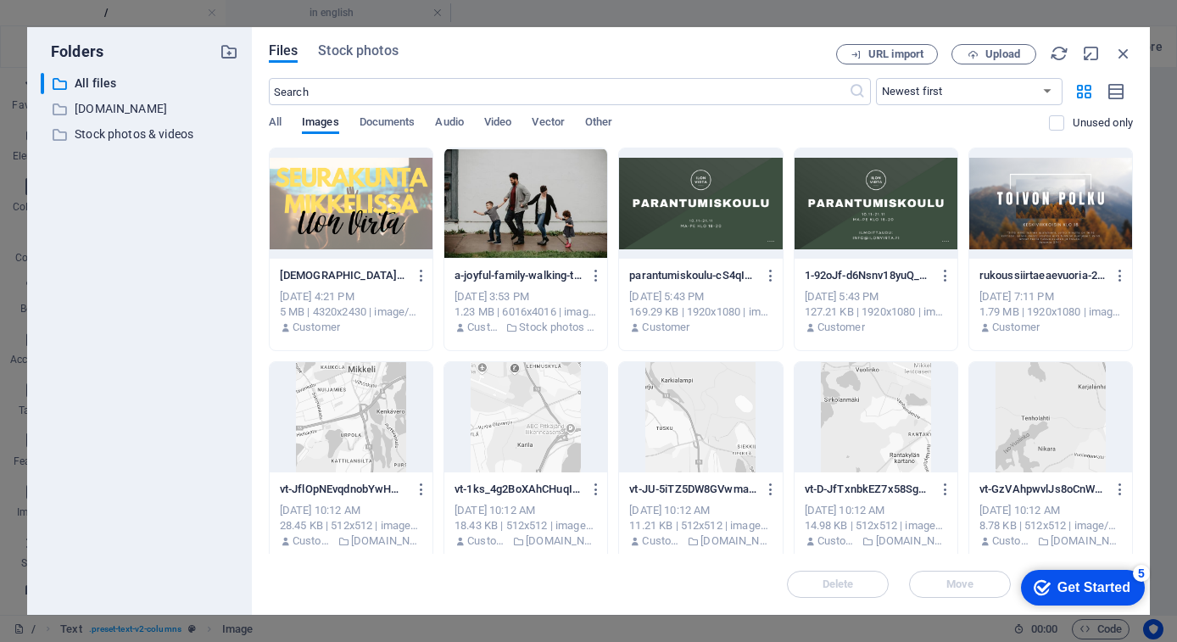
click at [694, 234] on div at bounding box center [700, 203] width 163 height 110
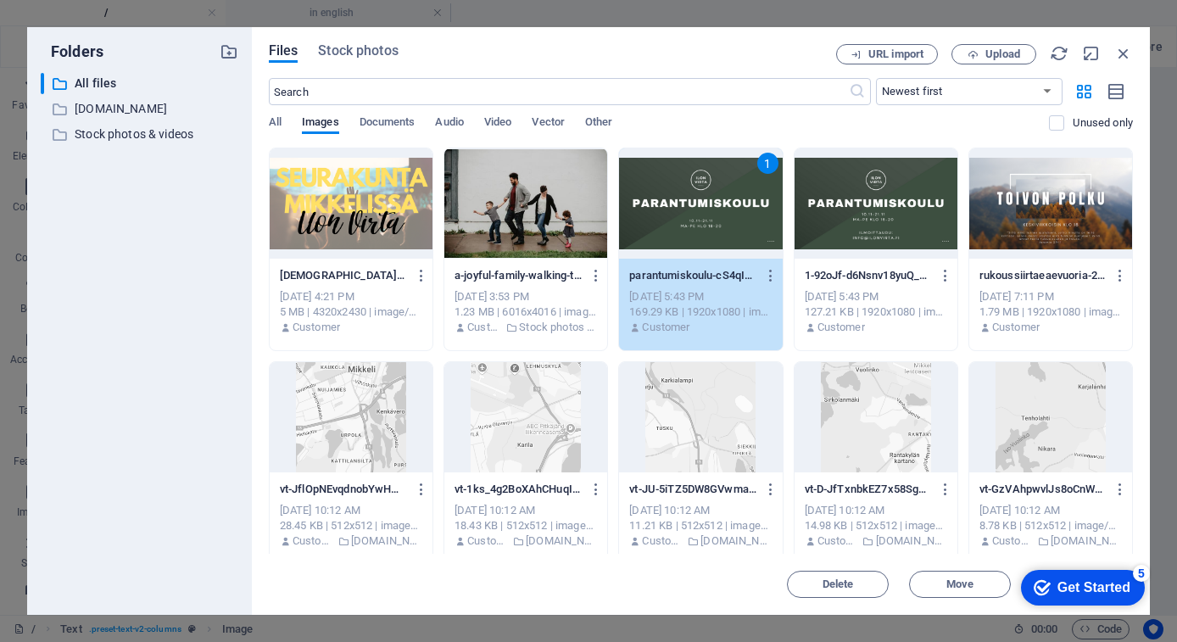
click at [1038, 588] on span "Insert" at bounding box center [1082, 584] width 88 height 10
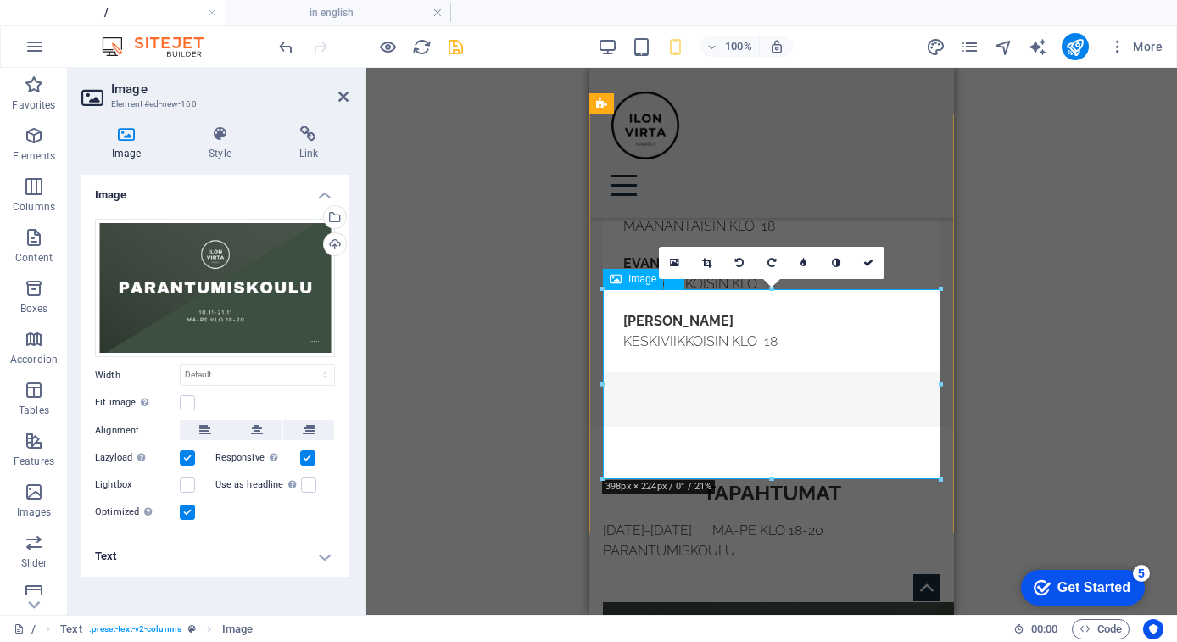
scroll to position [889, 0]
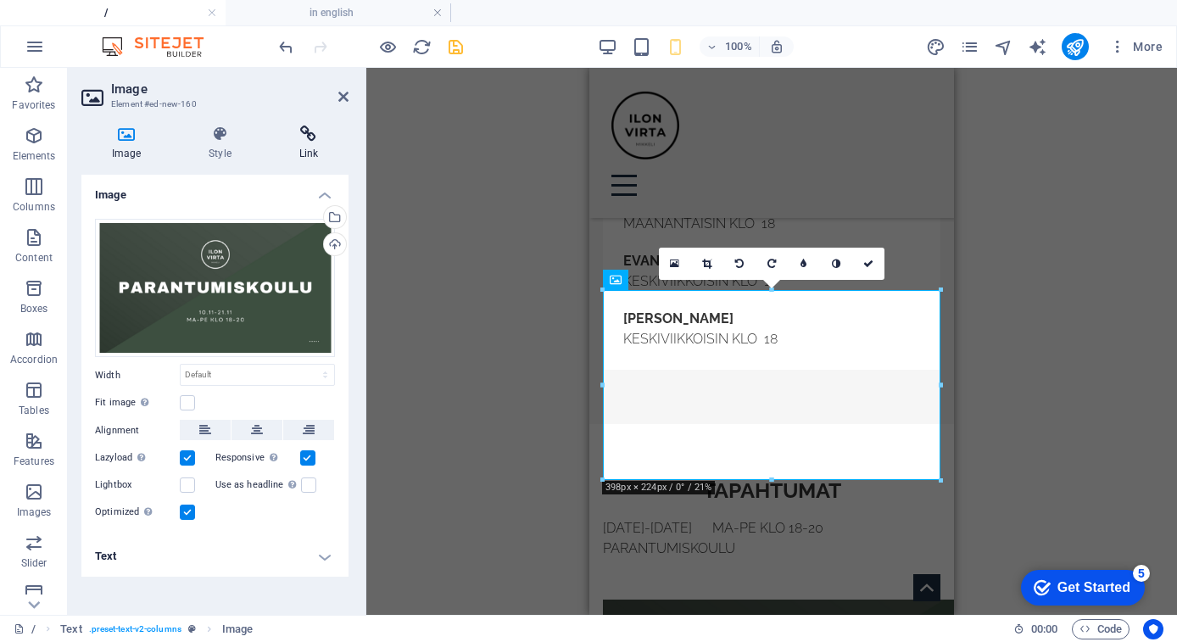
click at [286, 137] on icon at bounding box center [309, 133] width 80 height 17
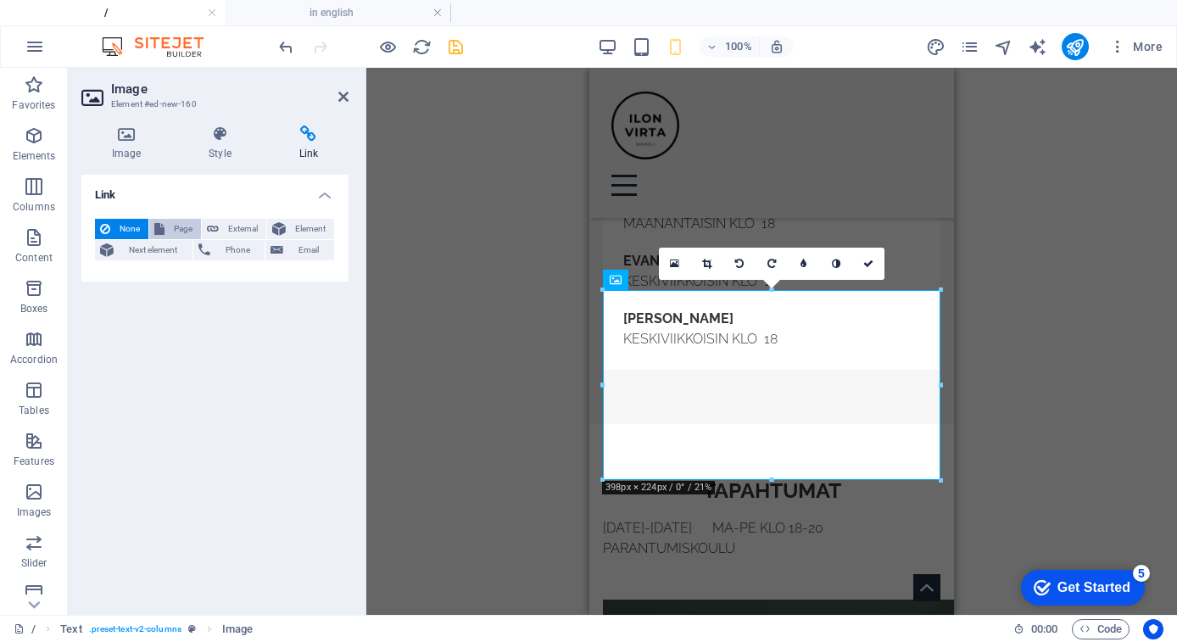
click at [180, 226] on span "Page" at bounding box center [183, 229] width 26 height 20
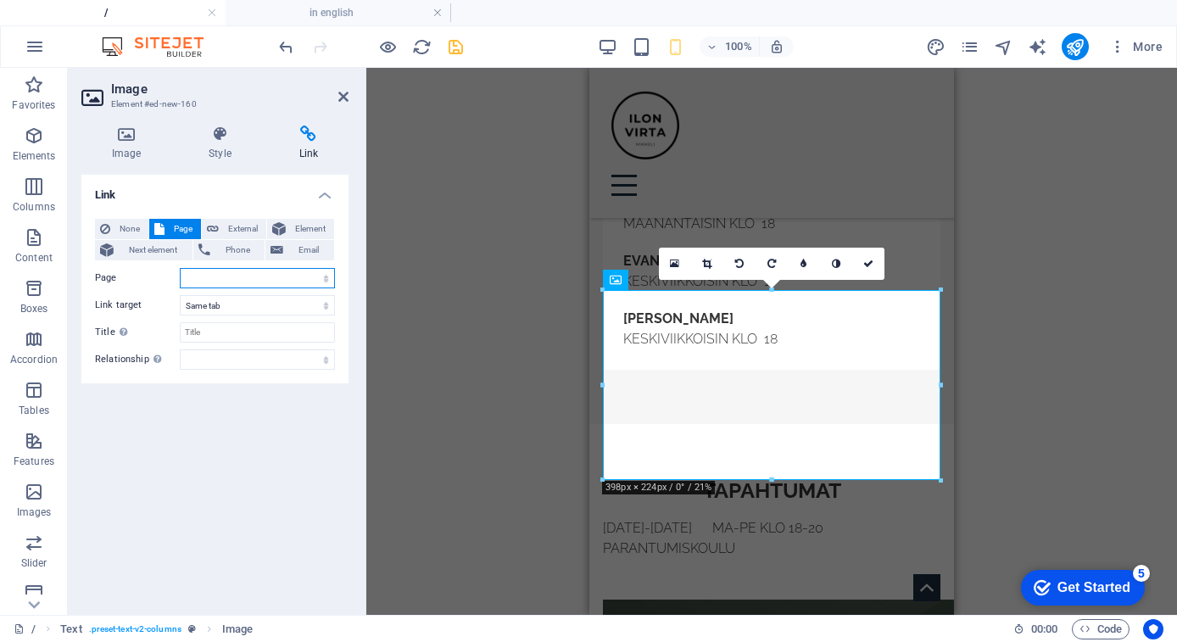
select select "3"
click at [259, 449] on div "Link None Page External Element Next element Phone Email Page / Miten voin pela…" at bounding box center [214, 388] width 267 height 427
click at [341, 91] on icon at bounding box center [343, 97] width 10 height 14
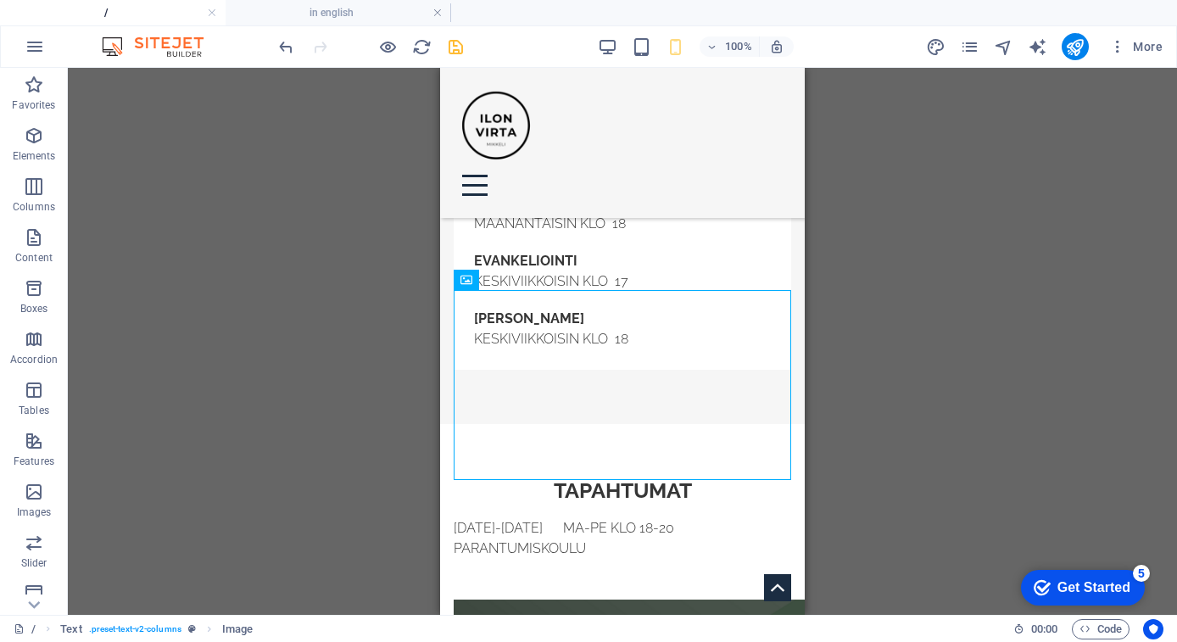
click at [456, 47] on icon "save" at bounding box center [456, 47] width 20 height 20
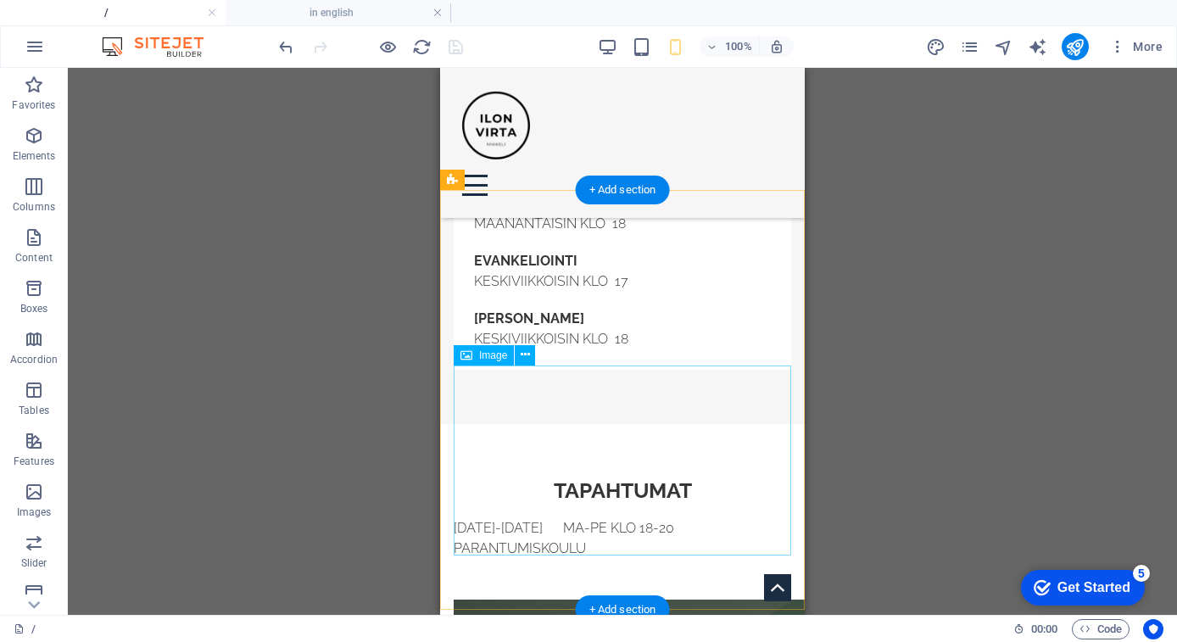
scroll to position [782, 0]
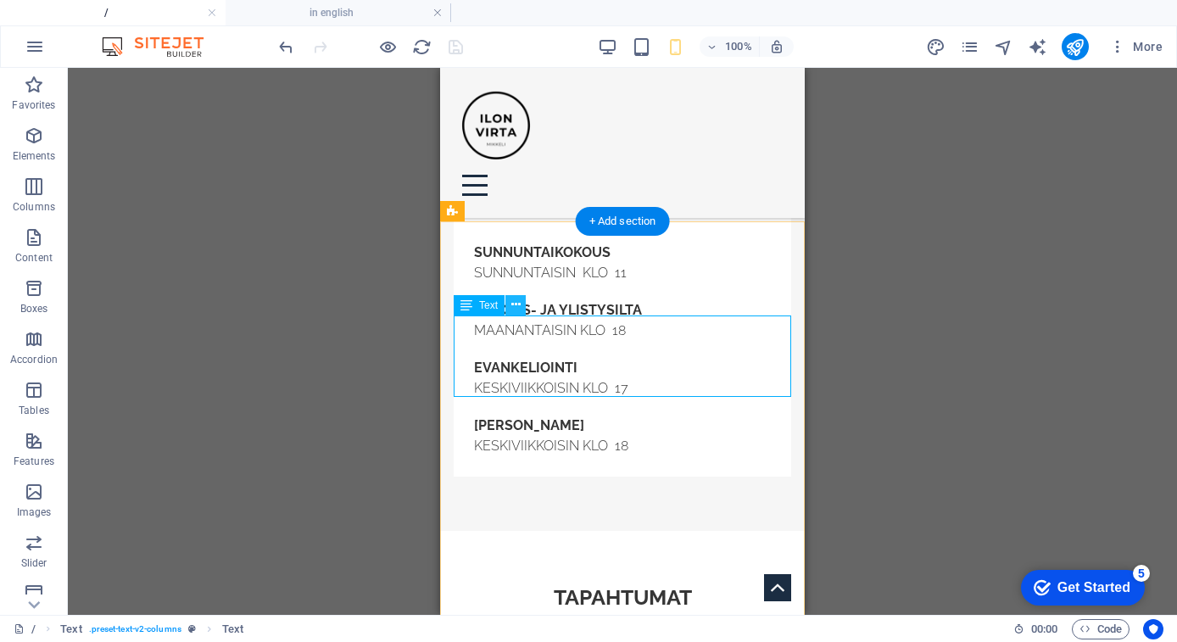
click at [513, 305] on icon at bounding box center [515, 305] width 9 height 18
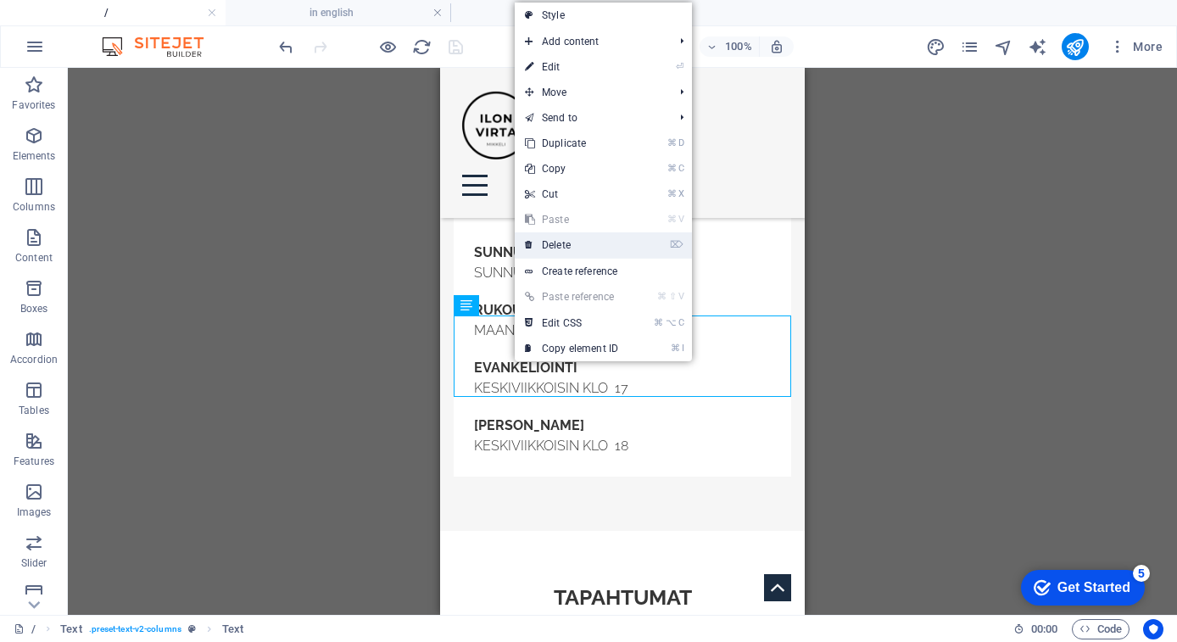
click at [570, 244] on link "⌦ Delete" at bounding box center [572, 244] width 114 height 25
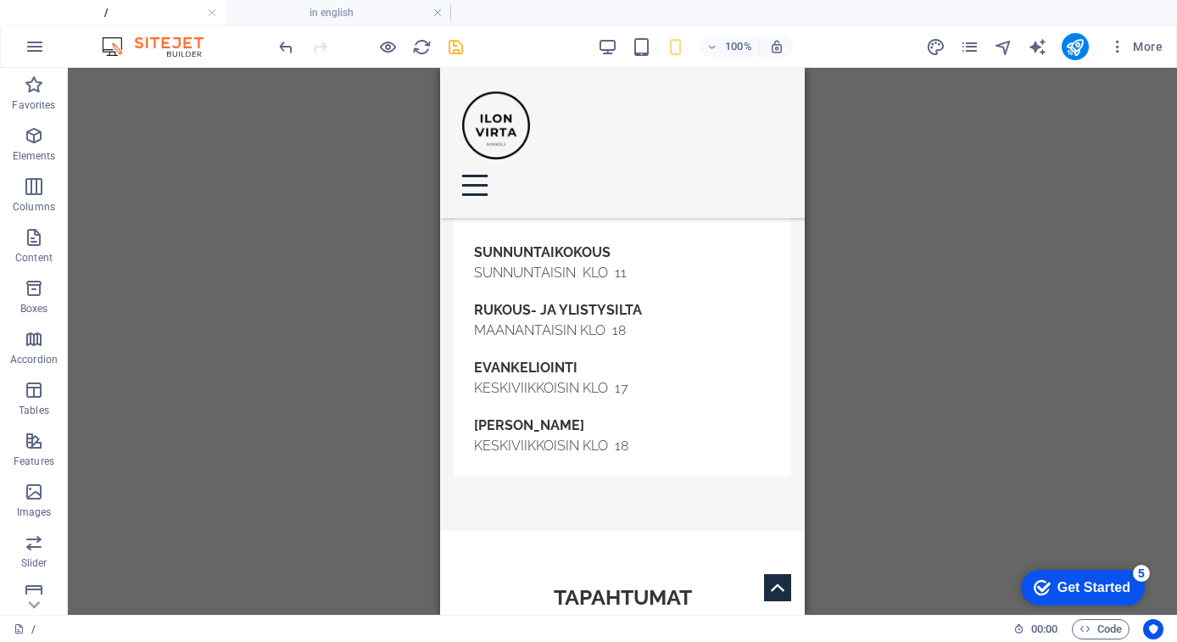
click at [455, 51] on icon "save" at bounding box center [456, 47] width 20 height 20
click at [1062, 53] on div at bounding box center [1075, 46] width 27 height 27
click at [1070, 51] on icon "publish" at bounding box center [1075, 47] width 20 height 20
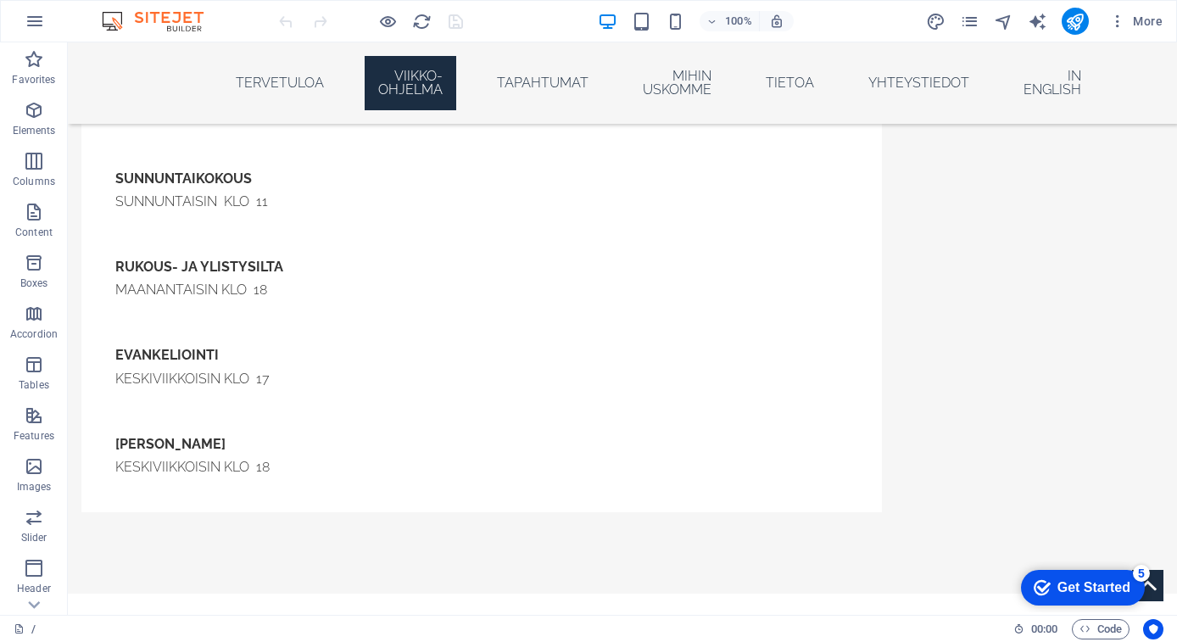
scroll to position [943, 0]
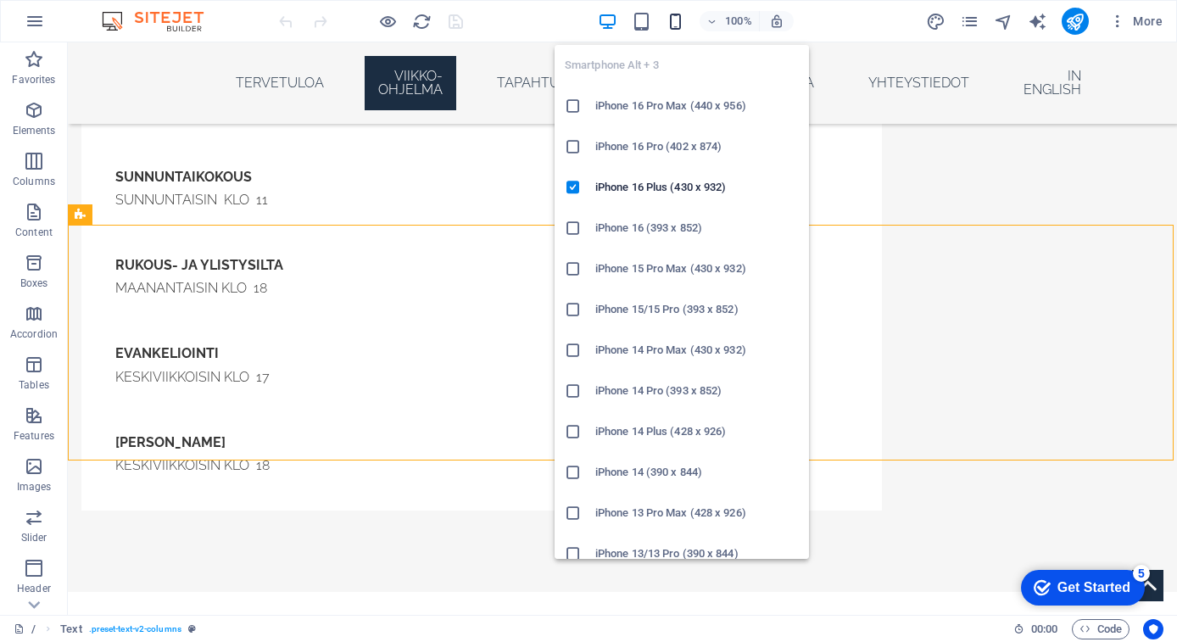
click at [678, 30] on icon "button" at bounding box center [676, 22] width 20 height 20
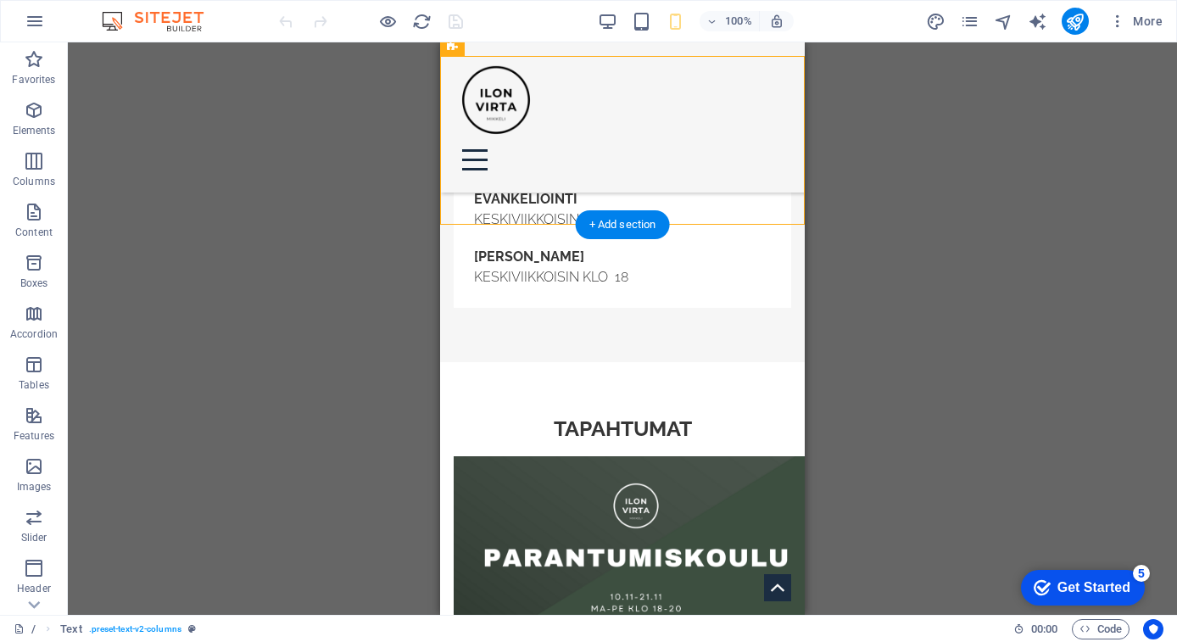
scroll to position [520, 0]
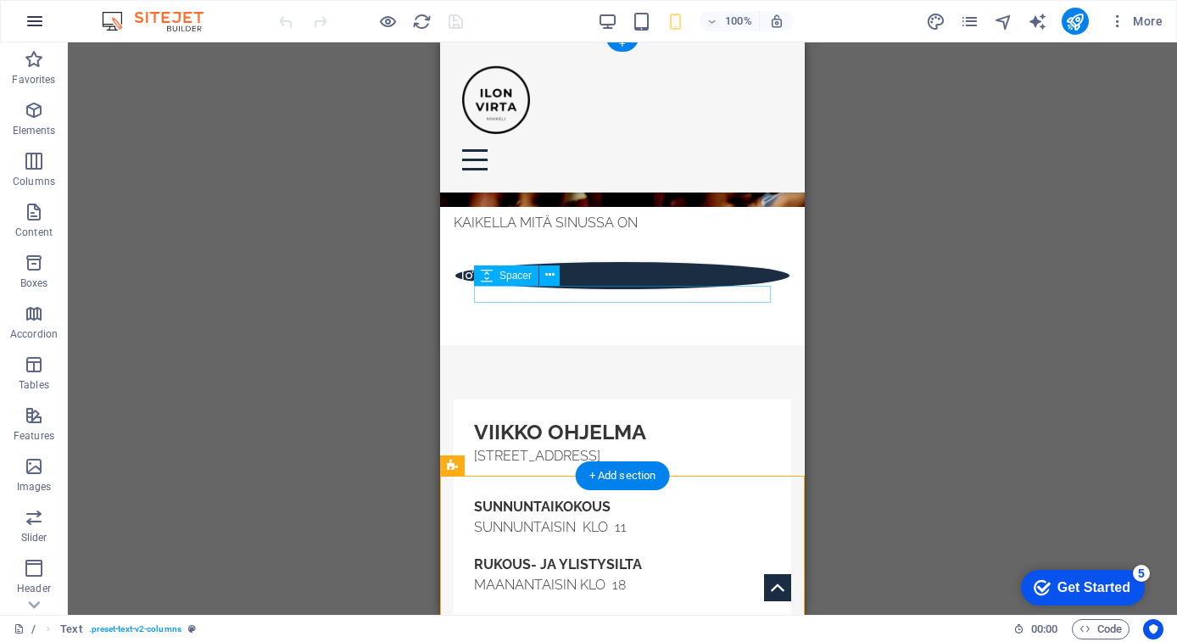
click at [33, 21] on icon "button" at bounding box center [35, 21] width 20 height 20
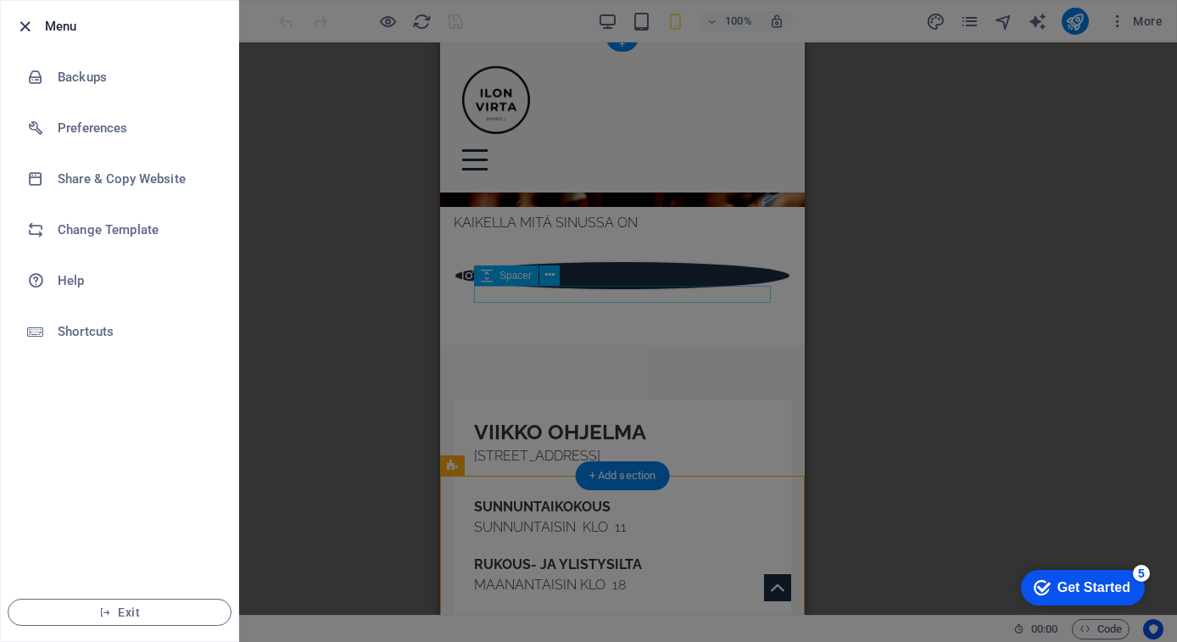
click at [22, 28] on icon "button" at bounding box center [25, 27] width 20 height 20
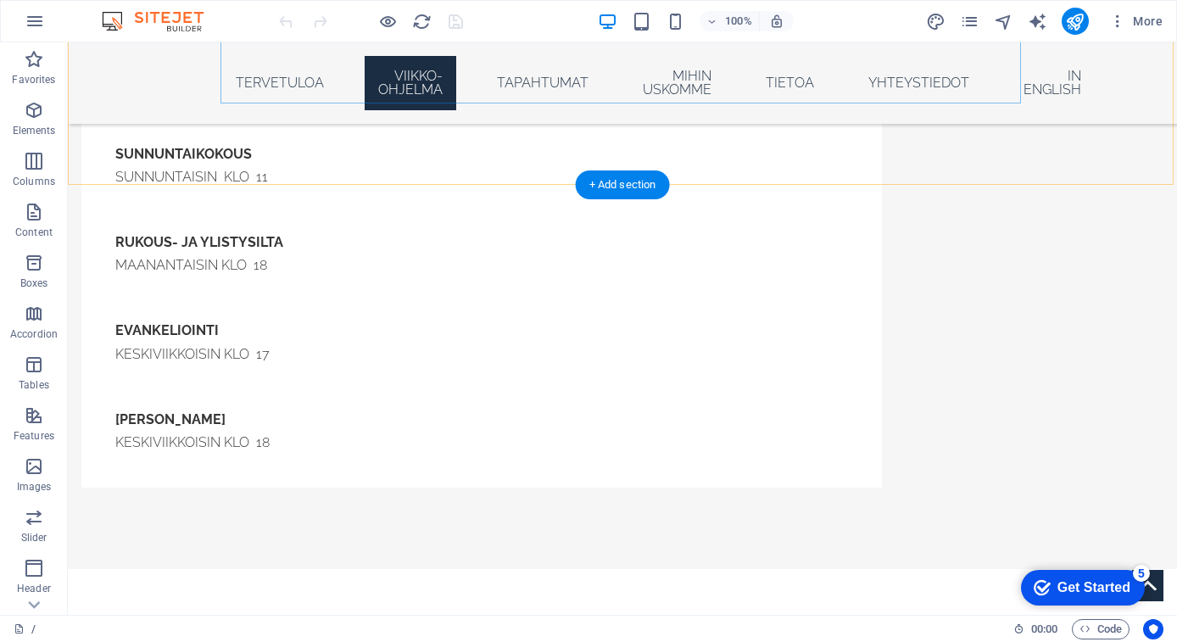
scroll to position [1018, 0]
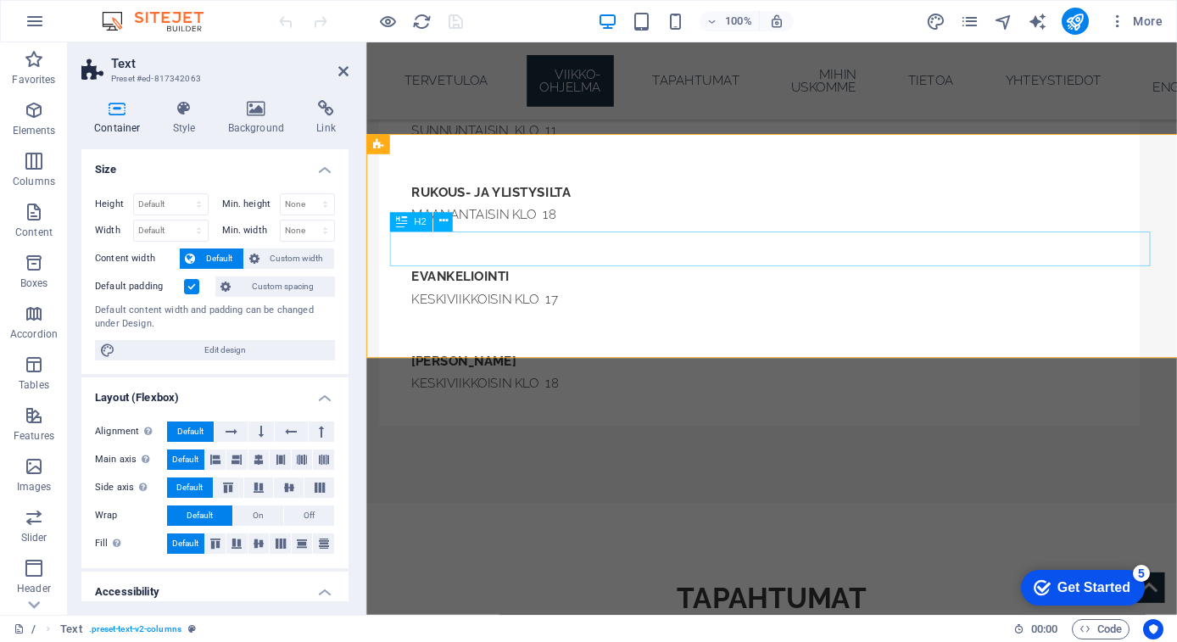
click at [778, 609] on div "TAPAHTUMAT" at bounding box center [793, 627] width 800 height 37
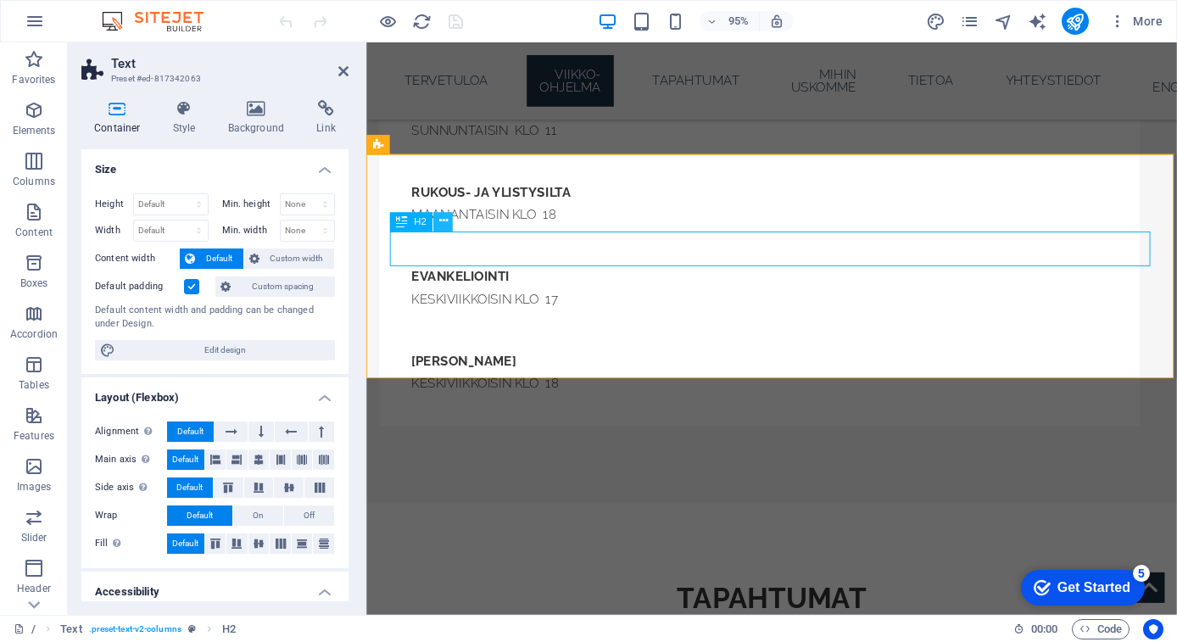
click at [448, 224] on button at bounding box center [443, 222] width 20 height 20
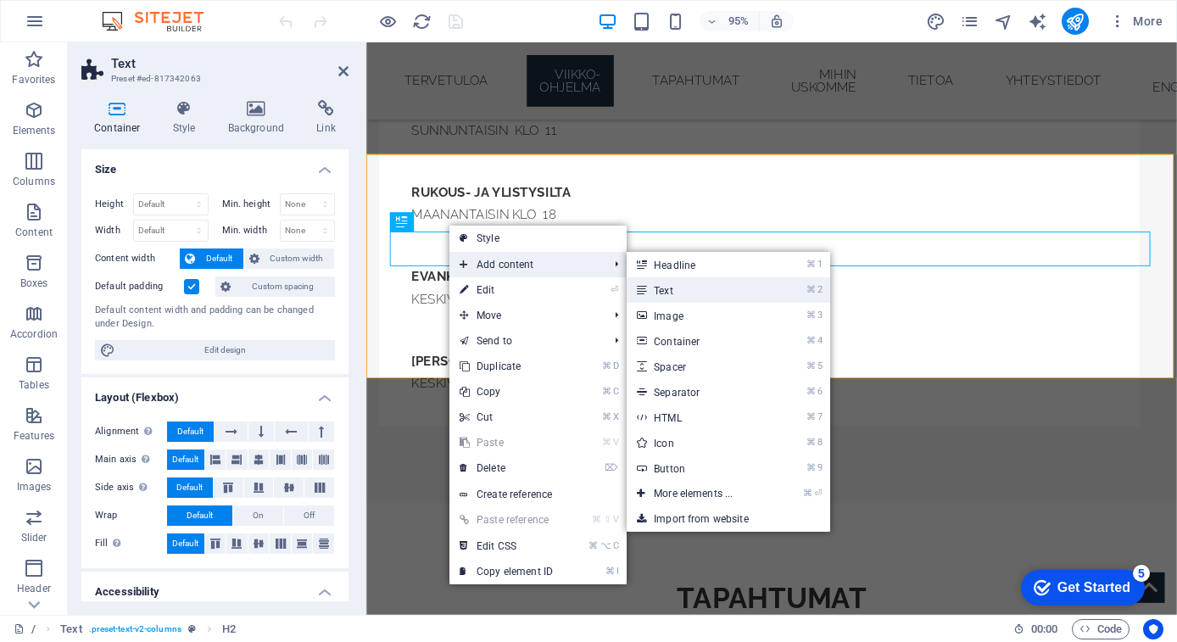
click at [689, 293] on link "⌘ 2 Text" at bounding box center [697, 289] width 140 height 25
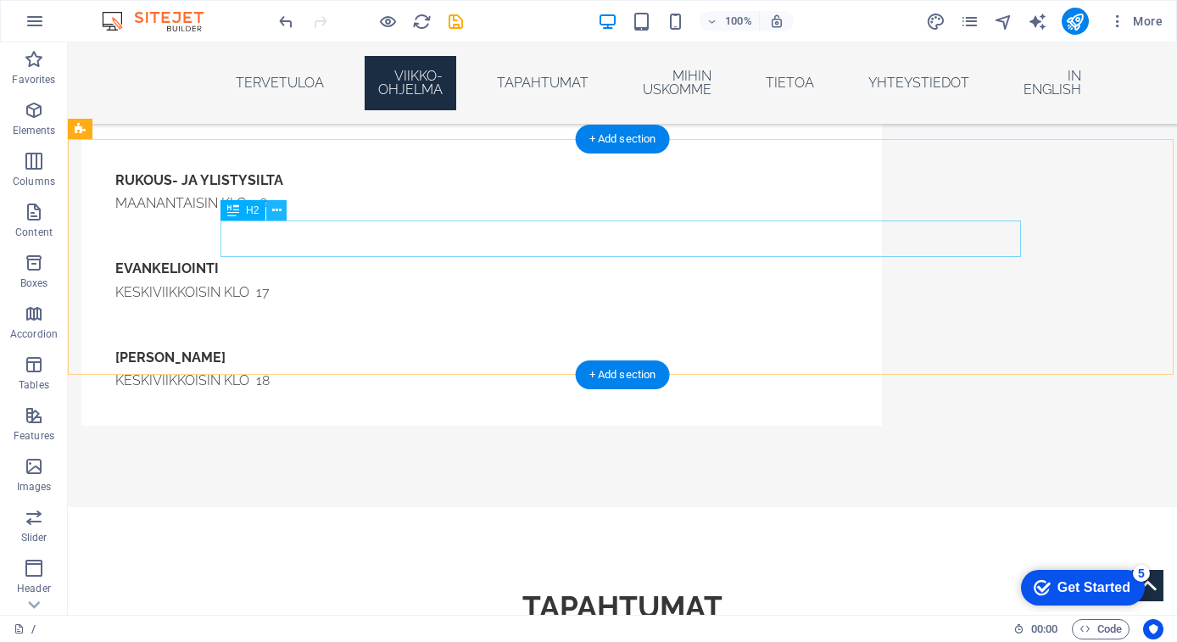
click at [276, 211] on icon at bounding box center [276, 211] width 9 height 18
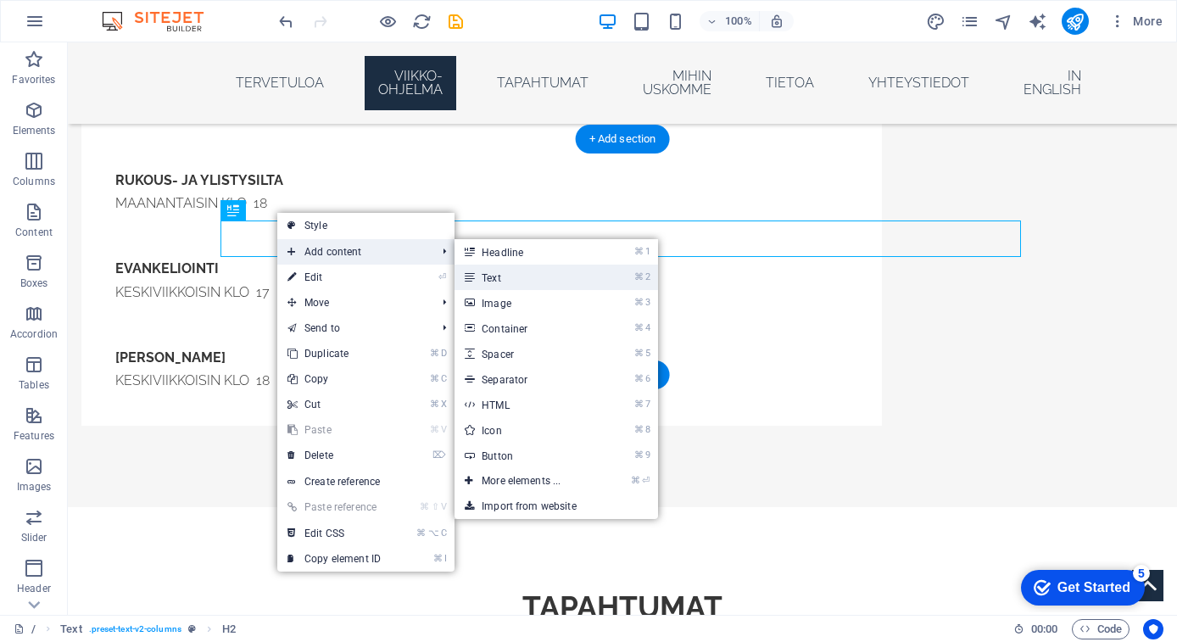
click at [524, 282] on link "⌘ 2 Text" at bounding box center [524, 277] width 140 height 25
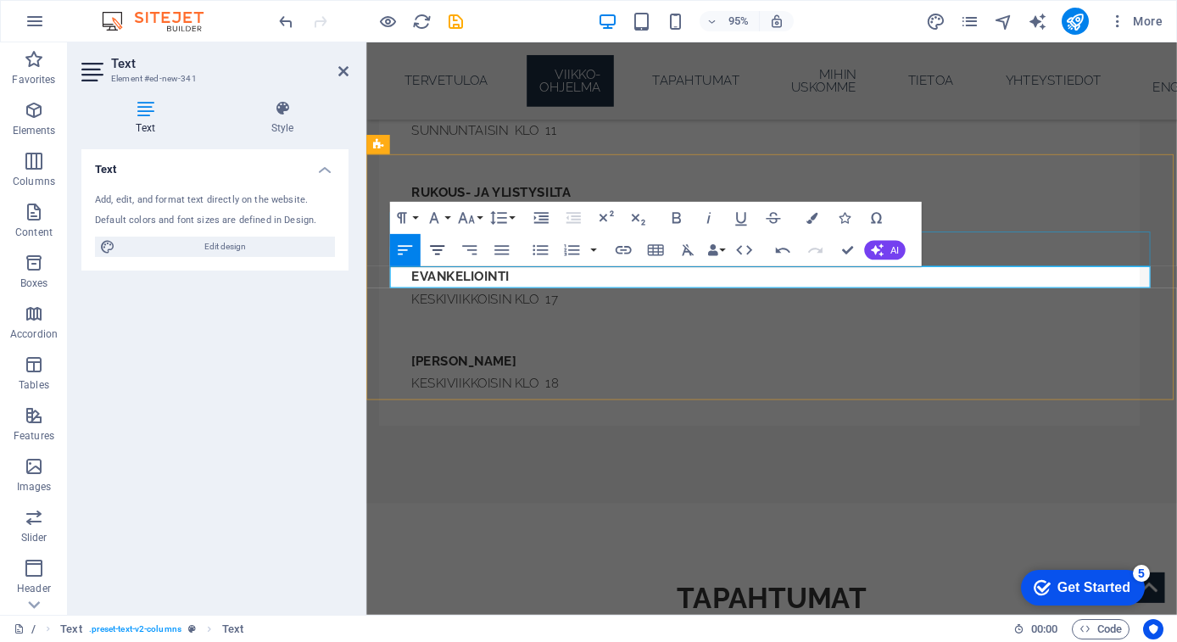
click at [432, 241] on icon "button" at bounding box center [437, 251] width 20 height 20
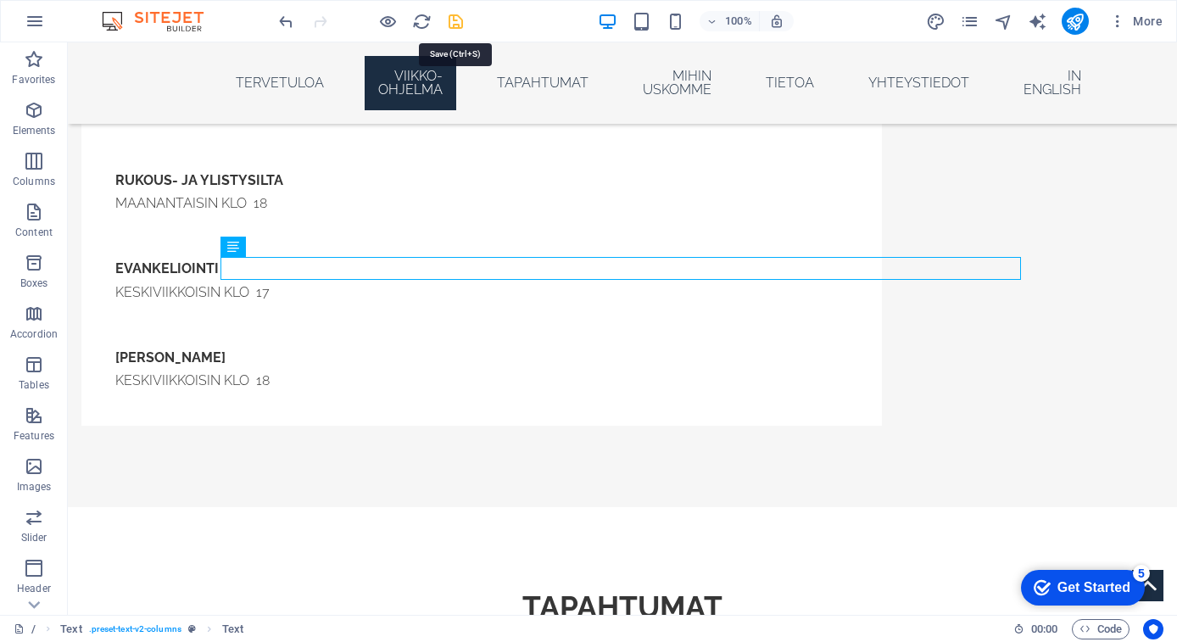
click at [462, 25] on icon "save" at bounding box center [456, 22] width 20 height 20
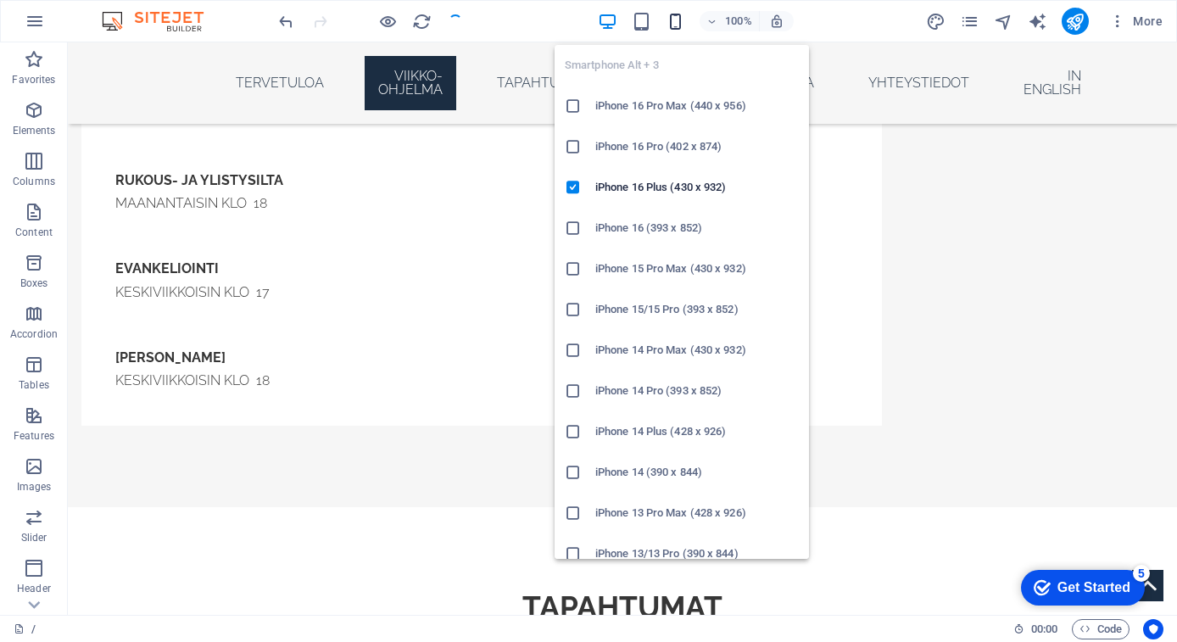
click at [683, 15] on icon "button" at bounding box center [676, 22] width 20 height 20
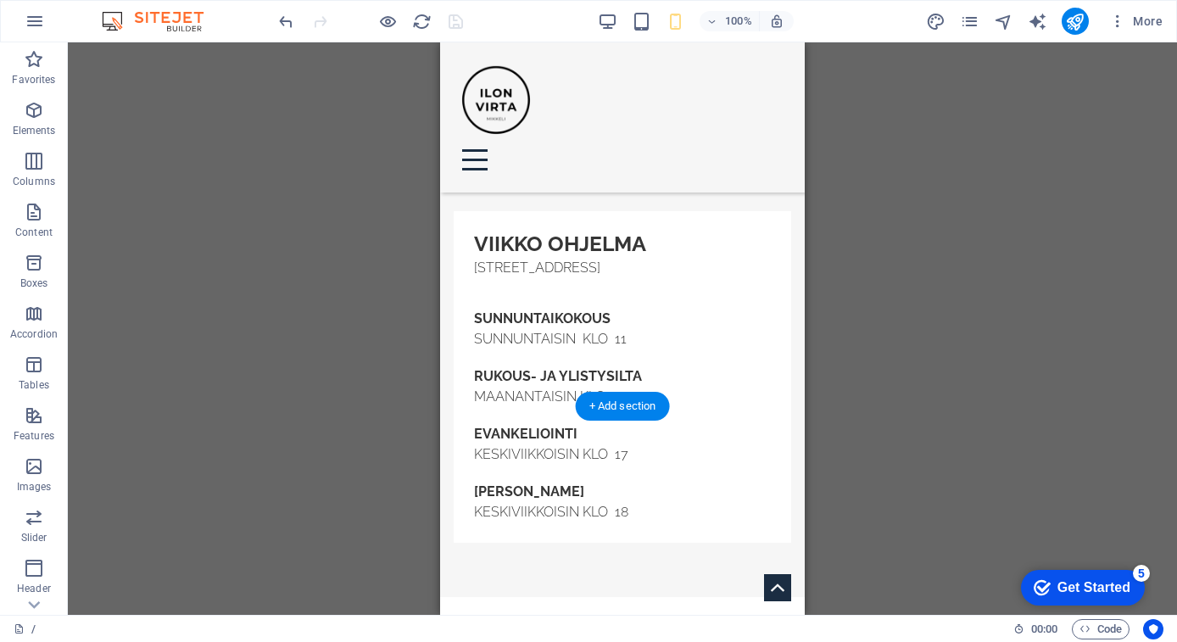
scroll to position [600, 0]
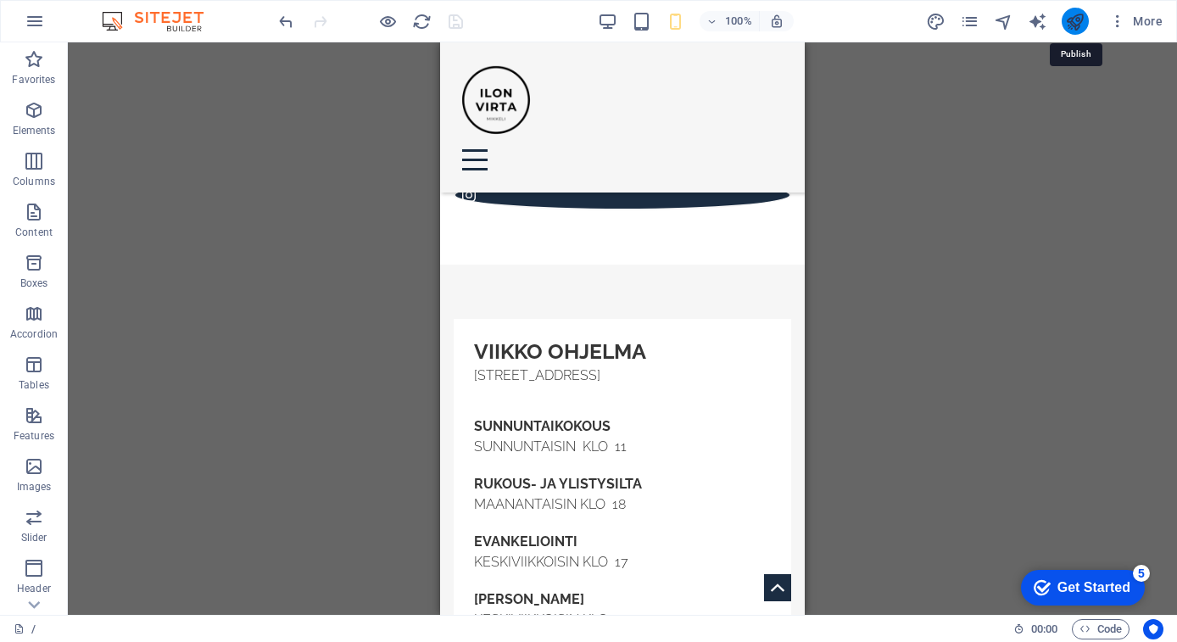
click at [1073, 24] on icon "publish" at bounding box center [1075, 22] width 20 height 20
